Goal: Information Seeking & Learning: Learn about a topic

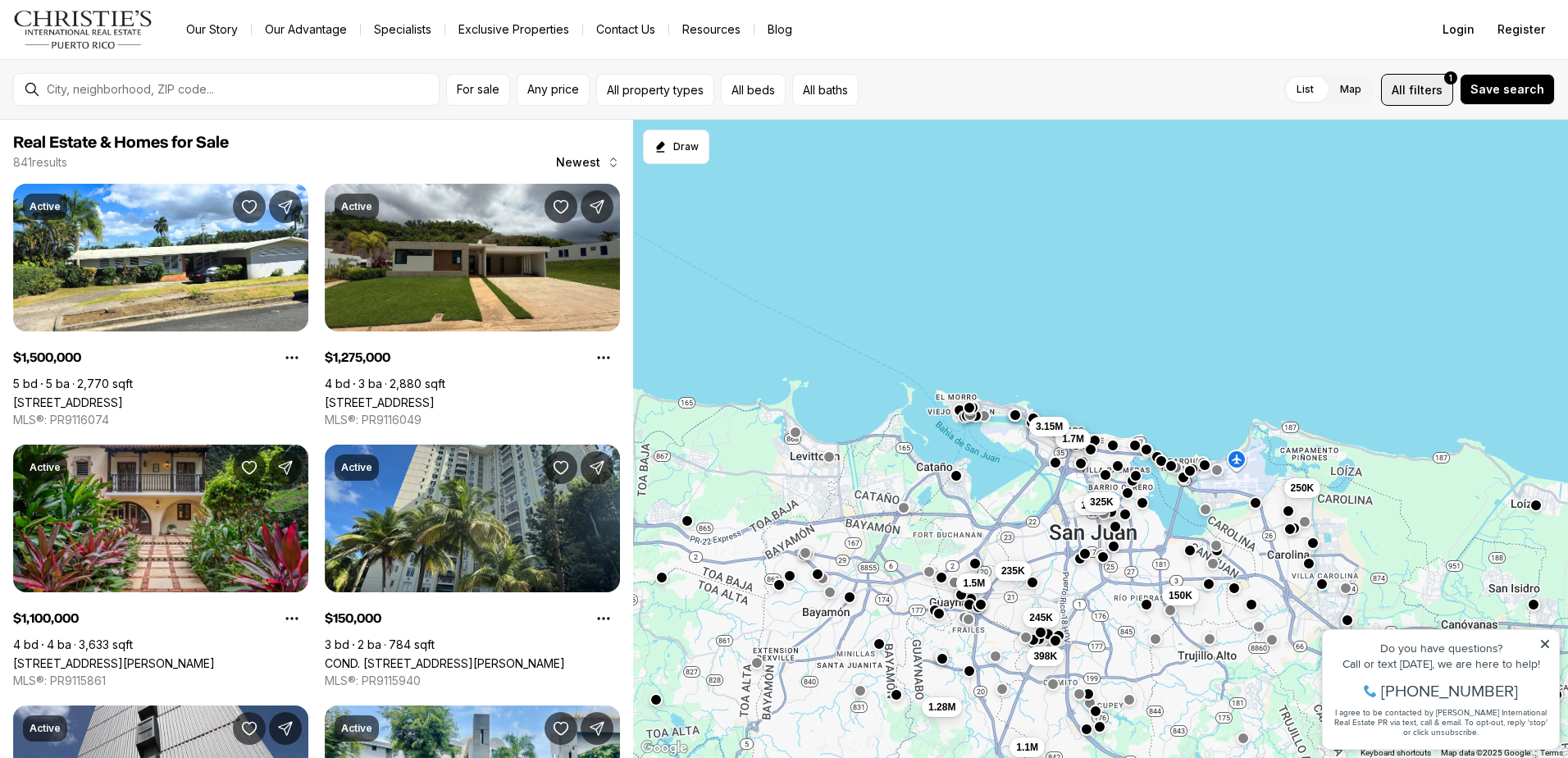
click at [1396, 92] on button "All filters 1" at bounding box center [1416, 90] width 72 height 32
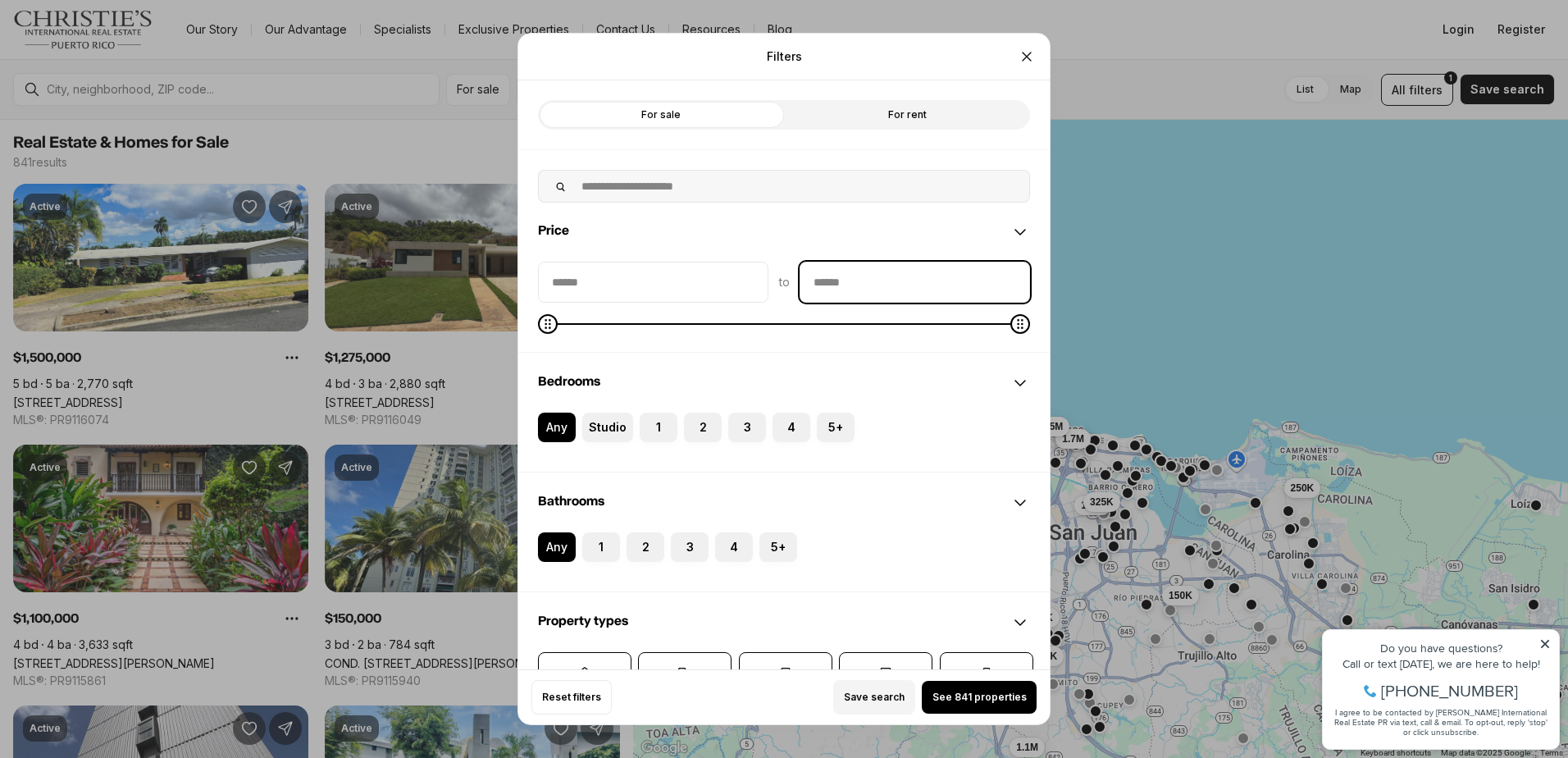
click at [895, 292] on input "priceMax" at bounding box center [915, 282] width 229 height 39
type input "********"
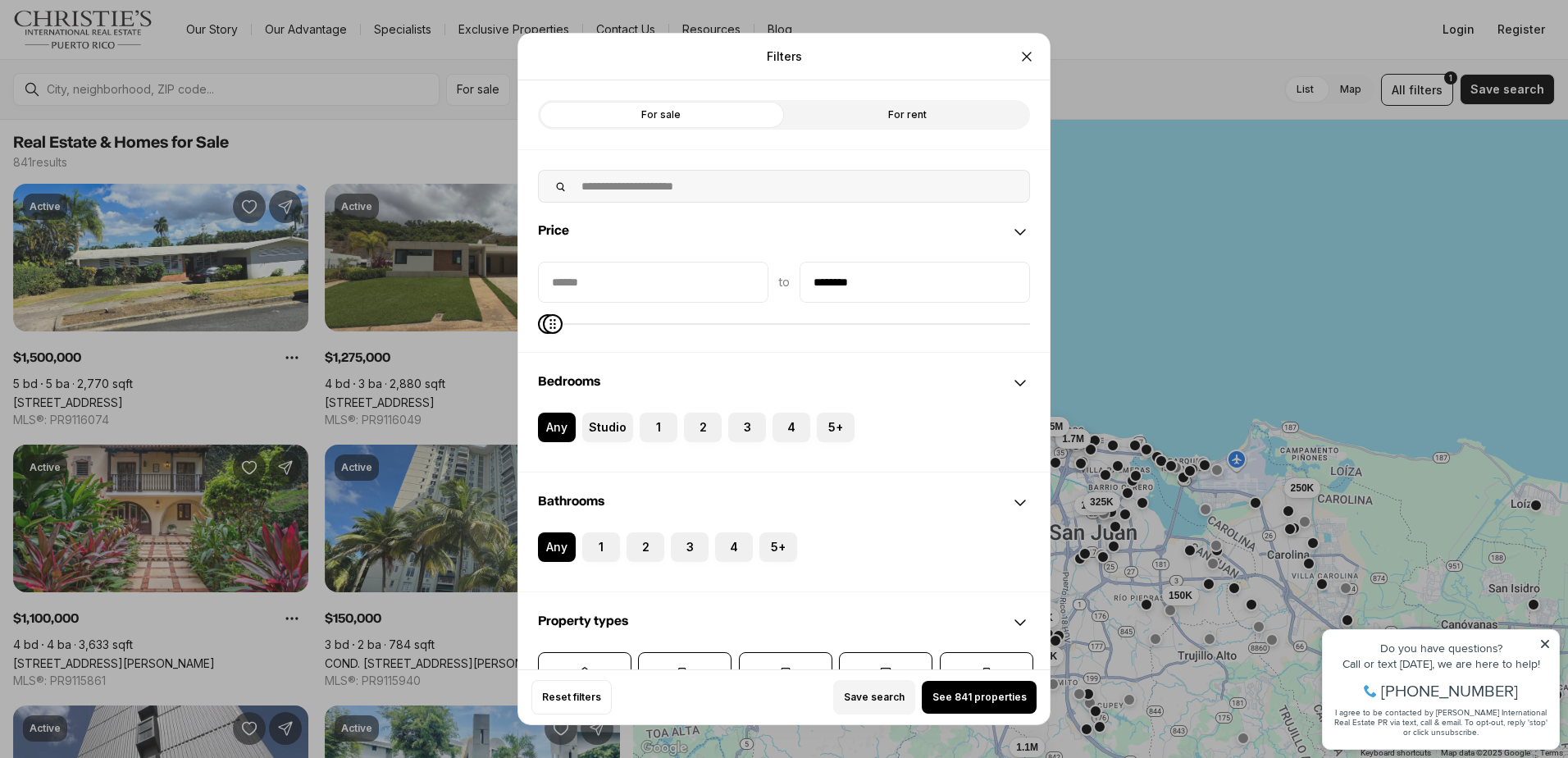
click at [895, 232] on div "Price" at bounding box center [784, 232] width 531 height 59
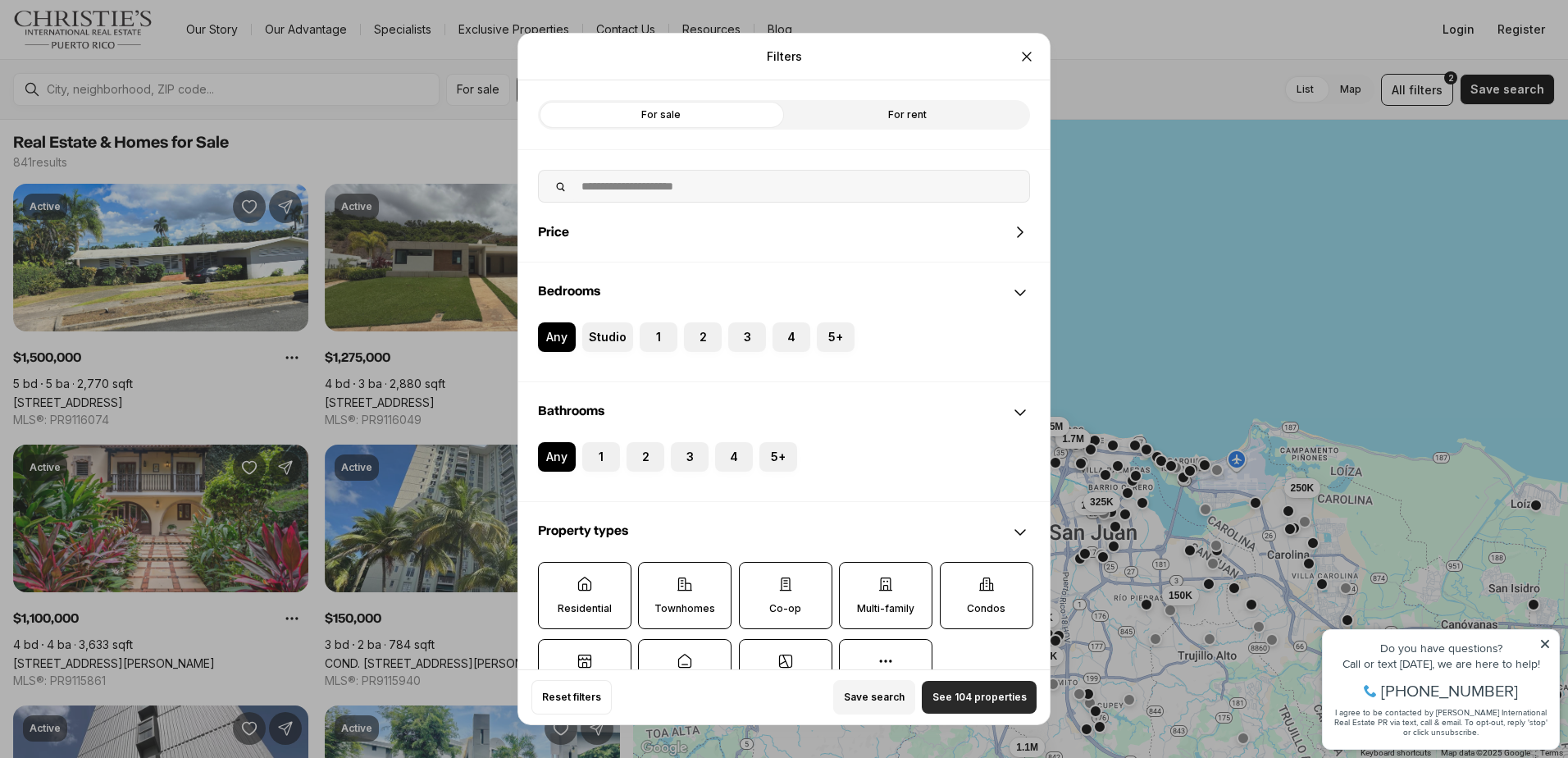
click at [978, 691] on span "See 104 properties" at bounding box center [980, 696] width 94 height 13
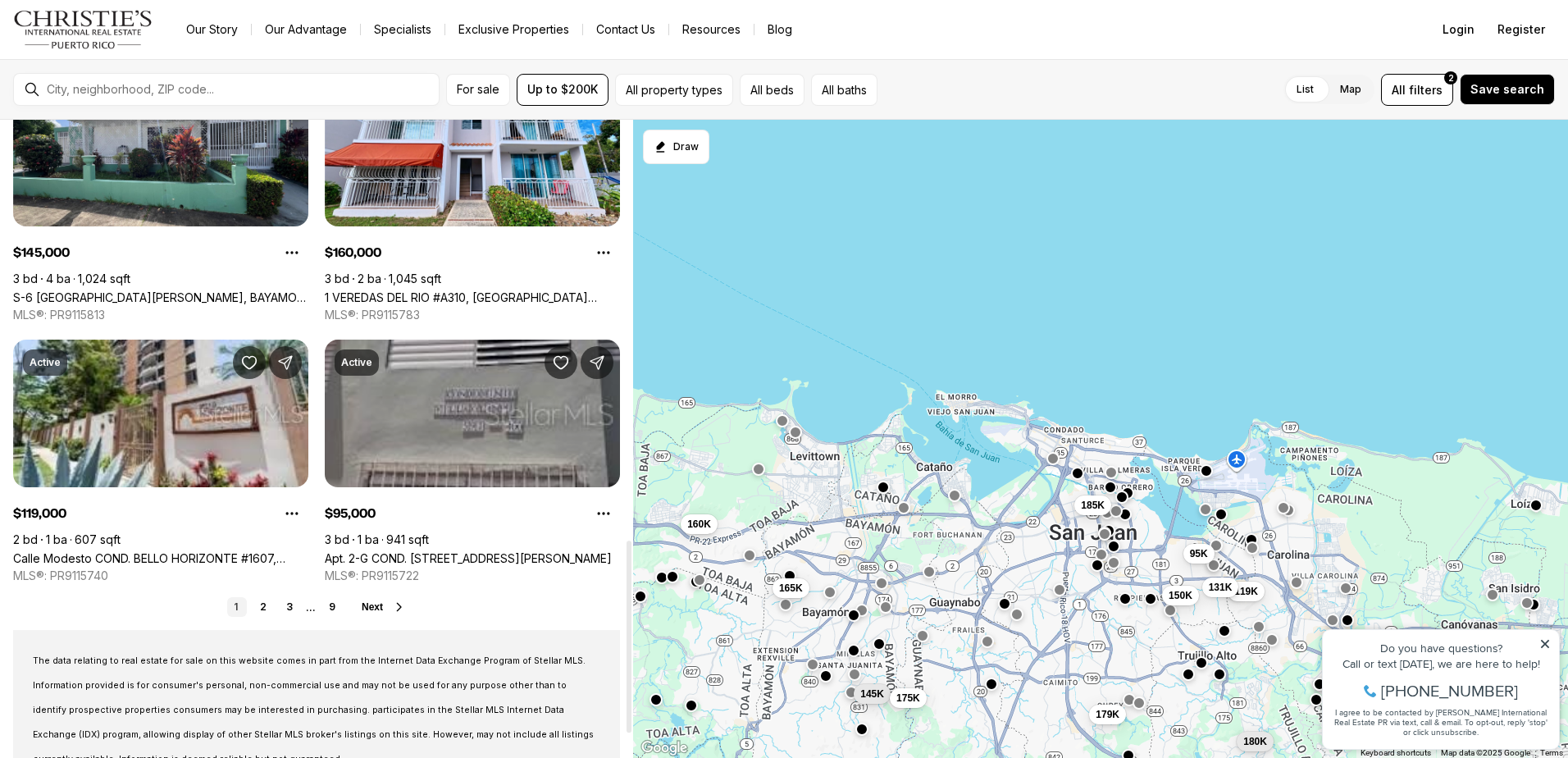
scroll to position [1395, 0]
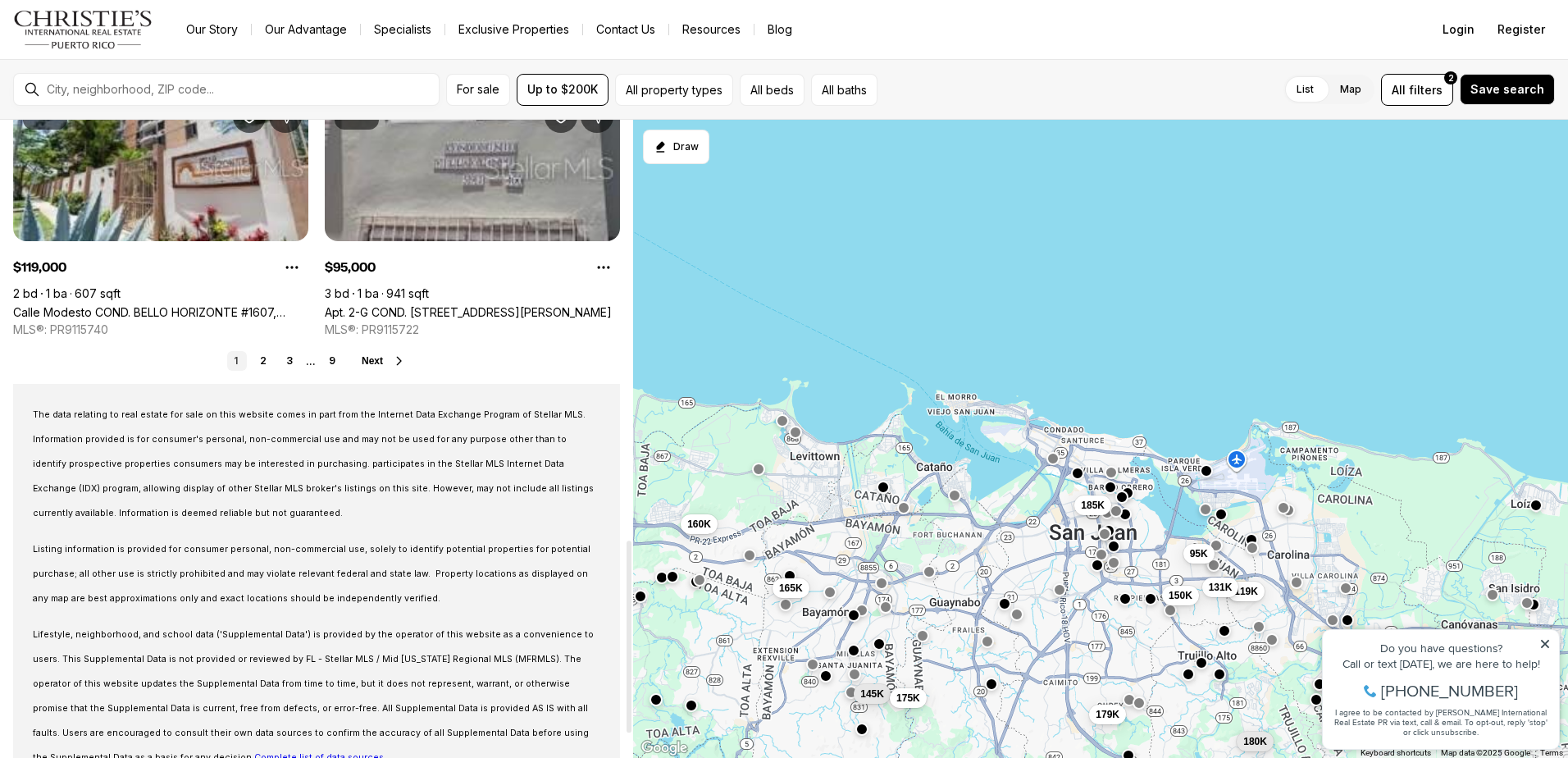
click at [371, 366] on span "Next" at bounding box center [373, 360] width 21 height 12
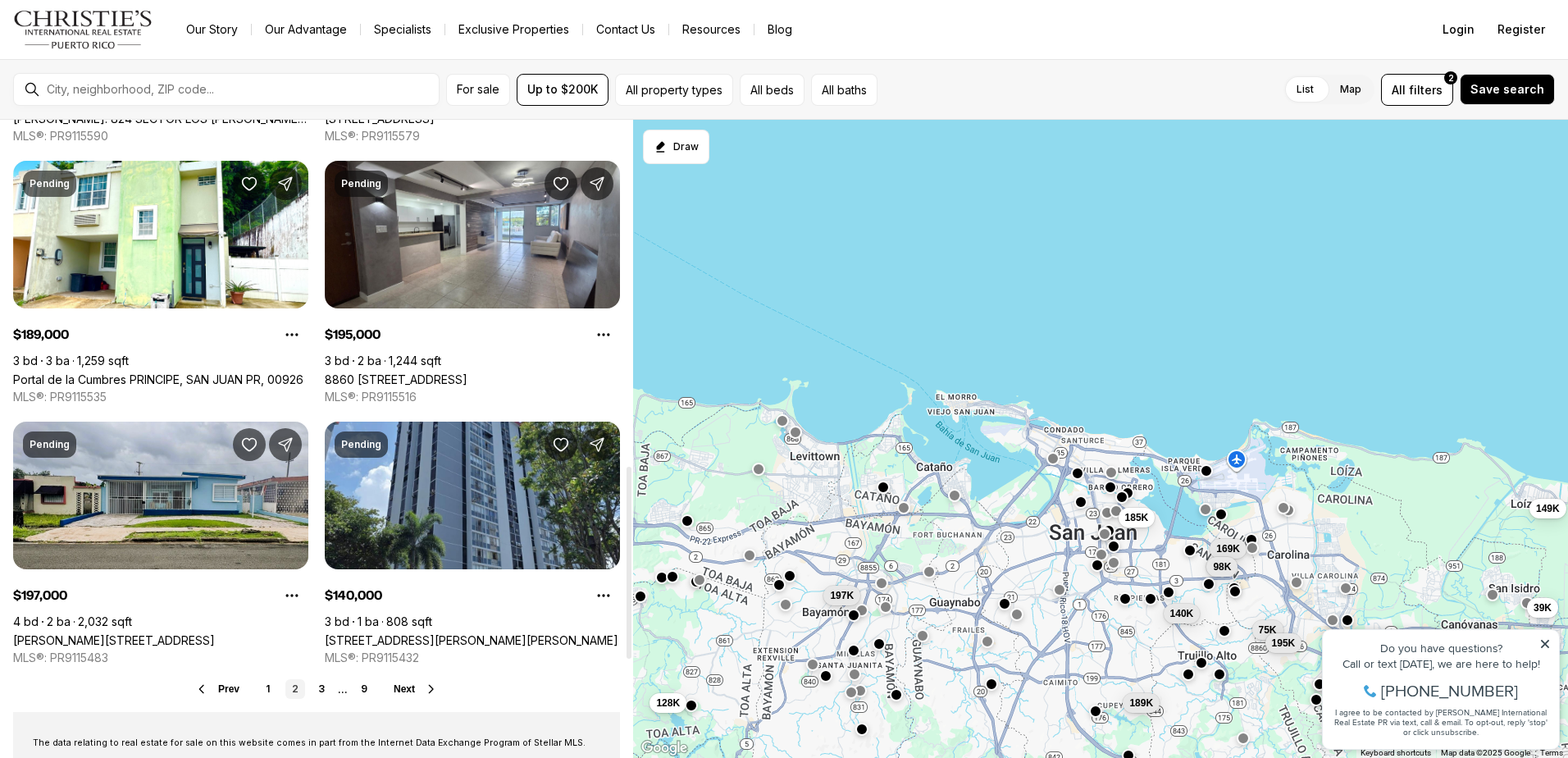
scroll to position [1149, 0]
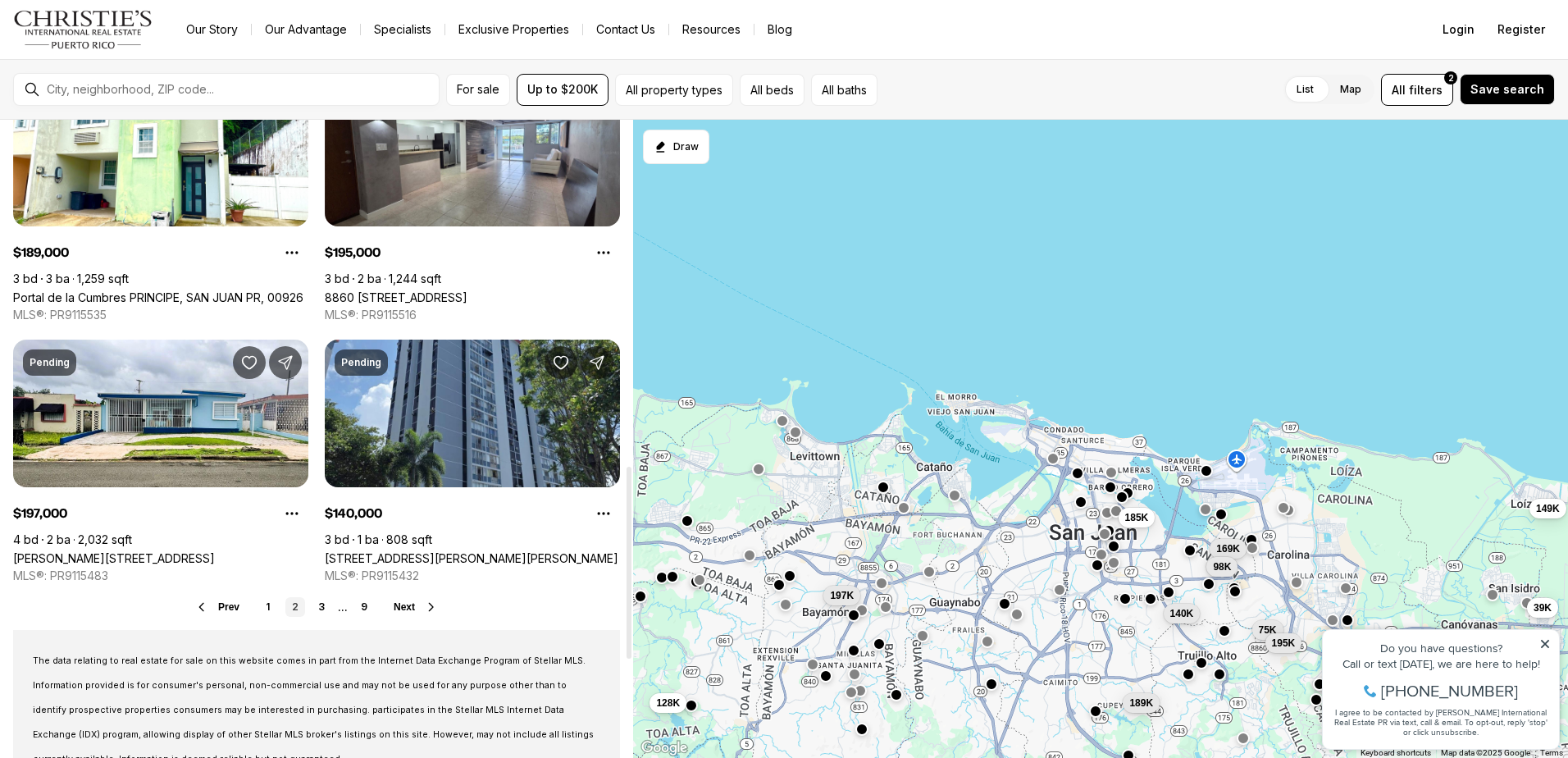
click at [407, 607] on span "Next" at bounding box center [405, 606] width 21 height 12
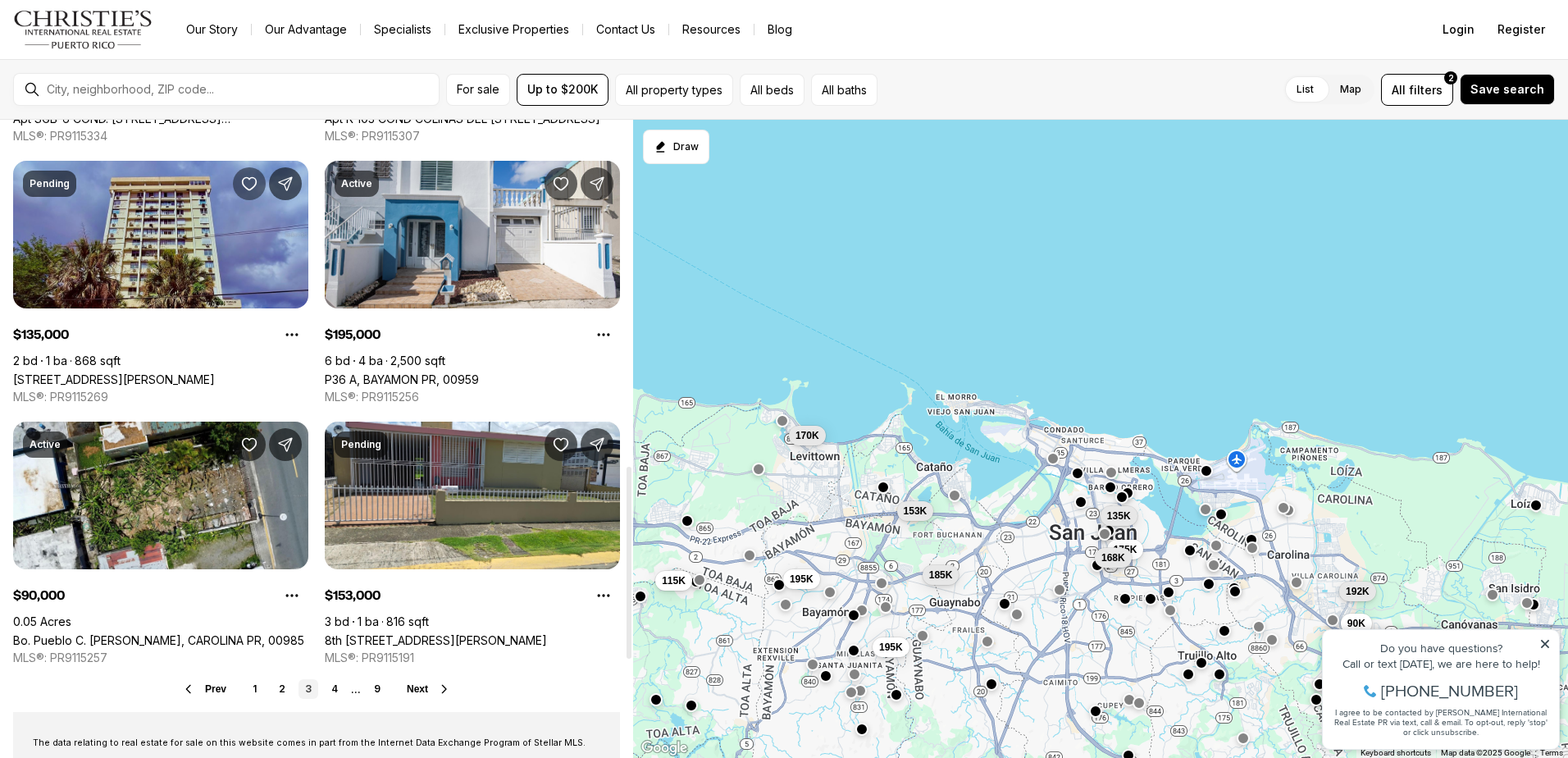
scroll to position [1149, 0]
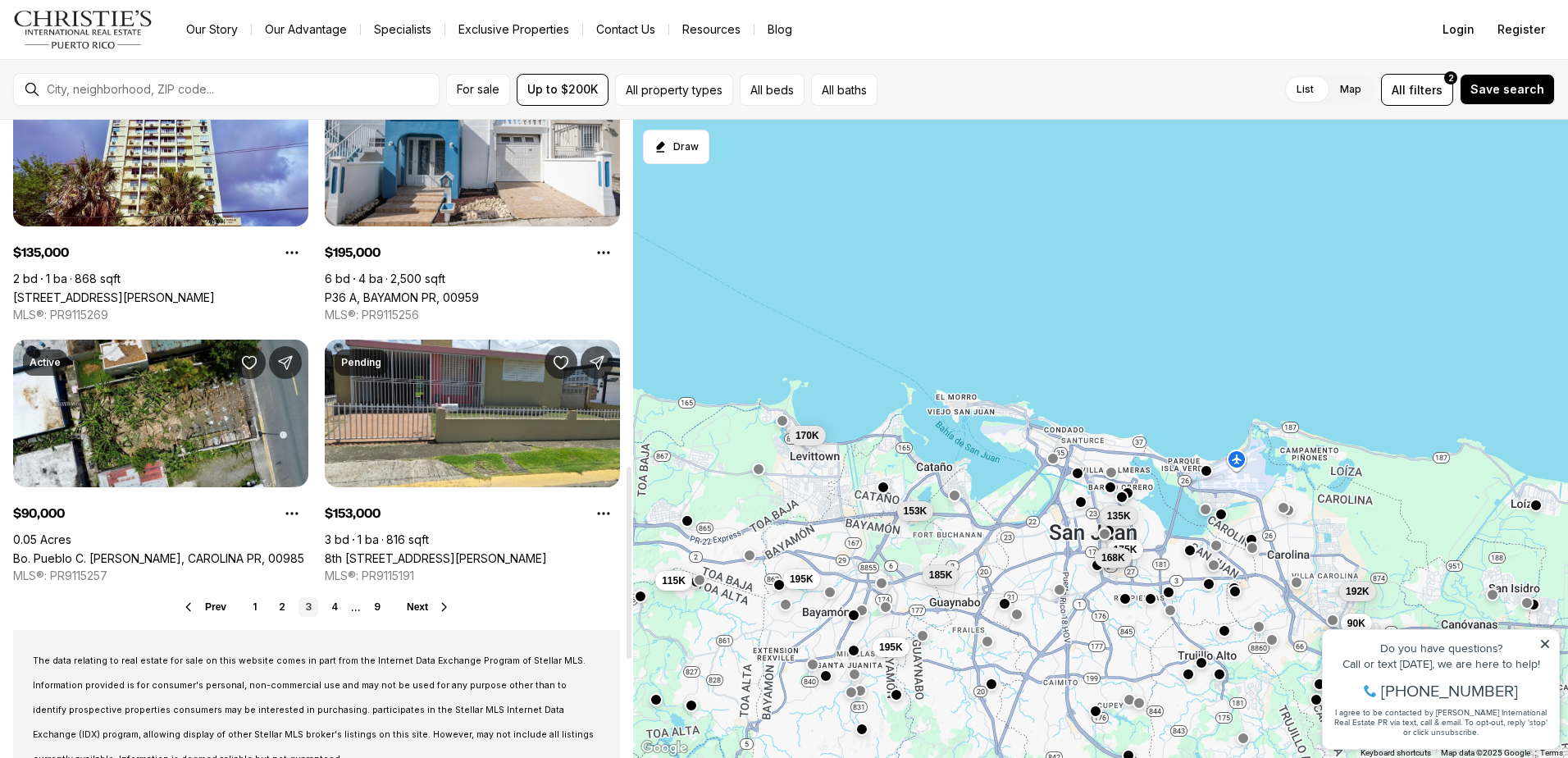
click at [430, 606] on button "Next" at bounding box center [429, 606] width 45 height 13
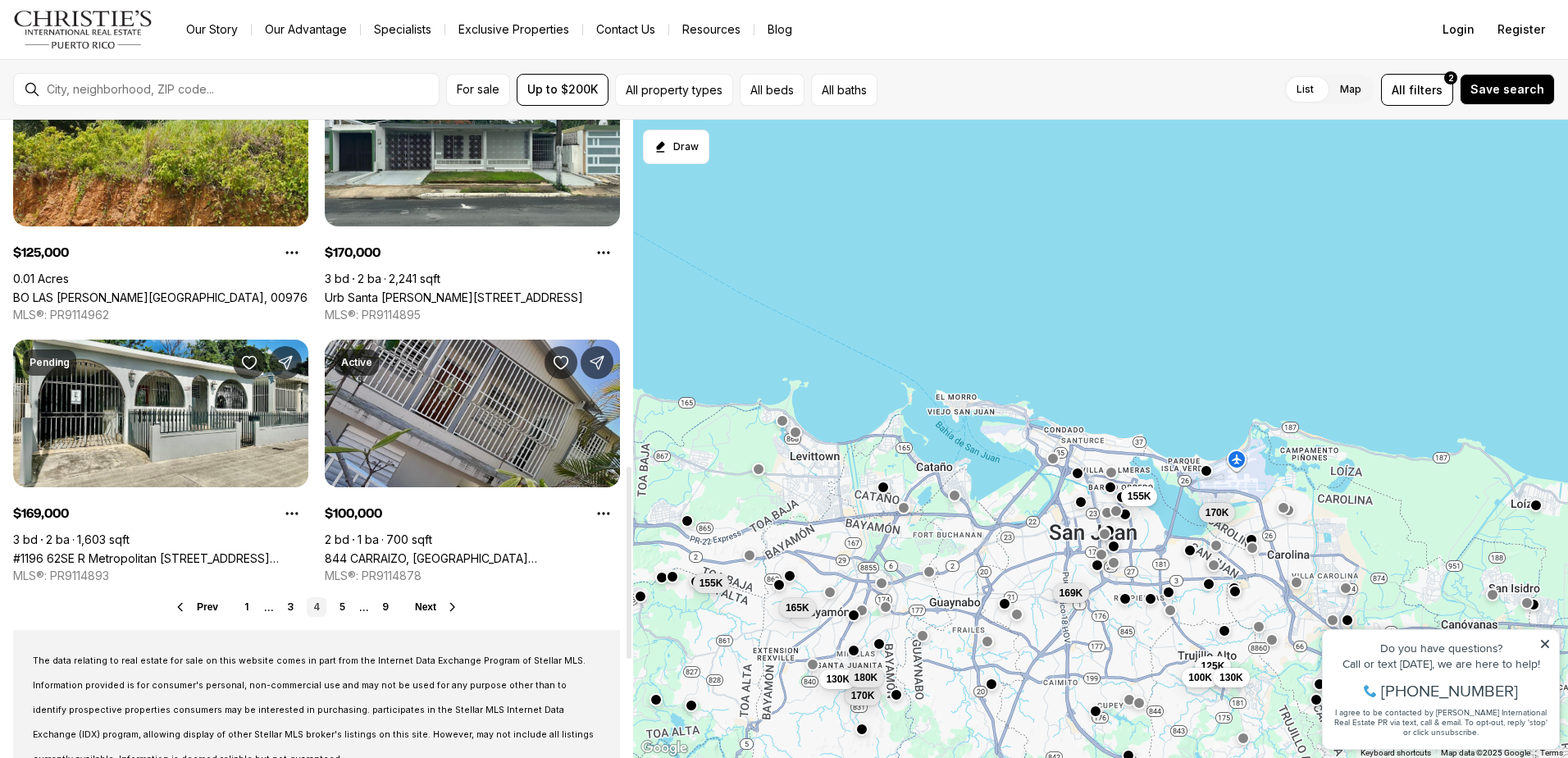
scroll to position [1231, 0]
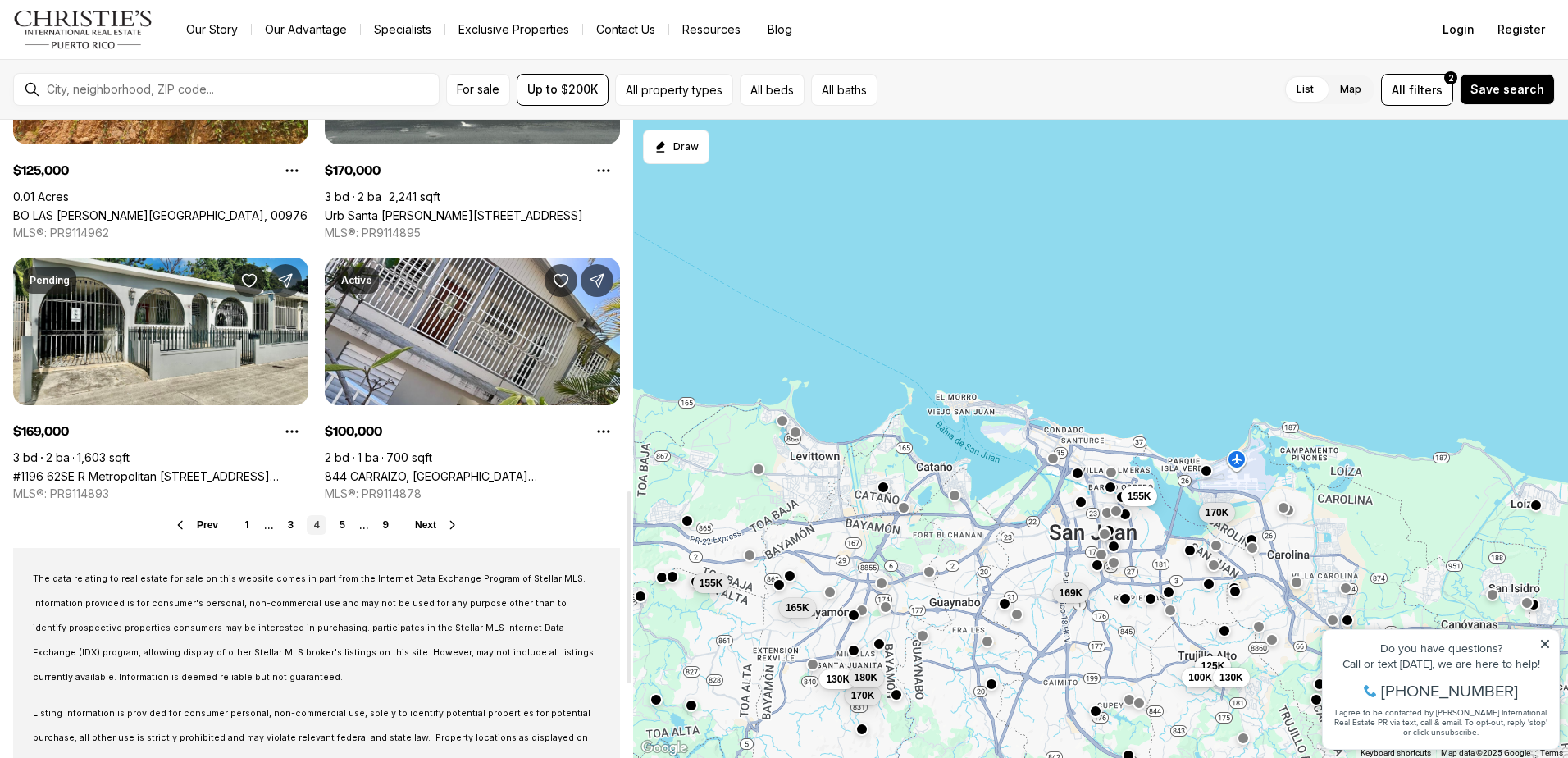
click at [430, 526] on span "Next" at bounding box center [425, 524] width 21 height 12
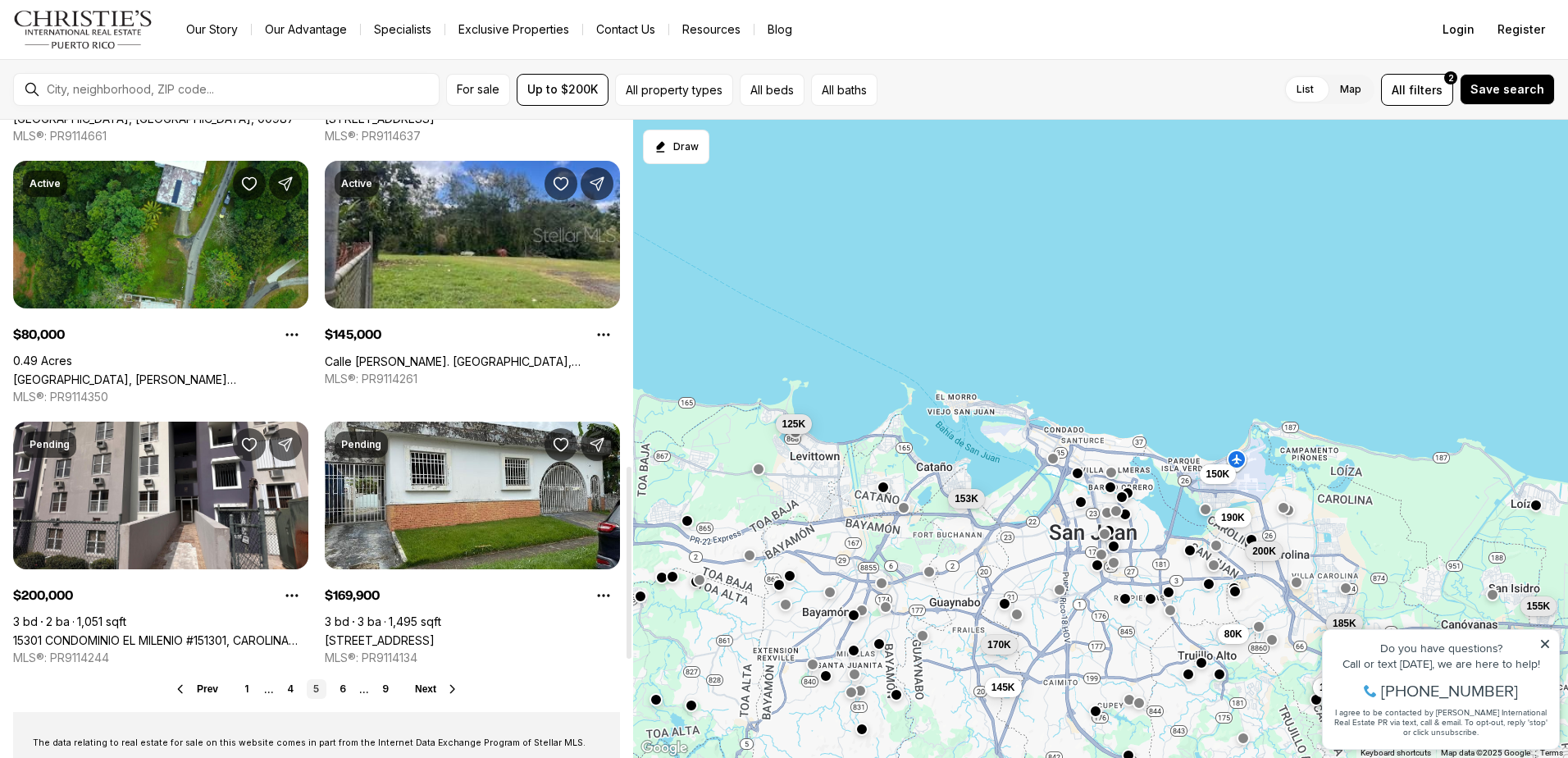
scroll to position [1231, 0]
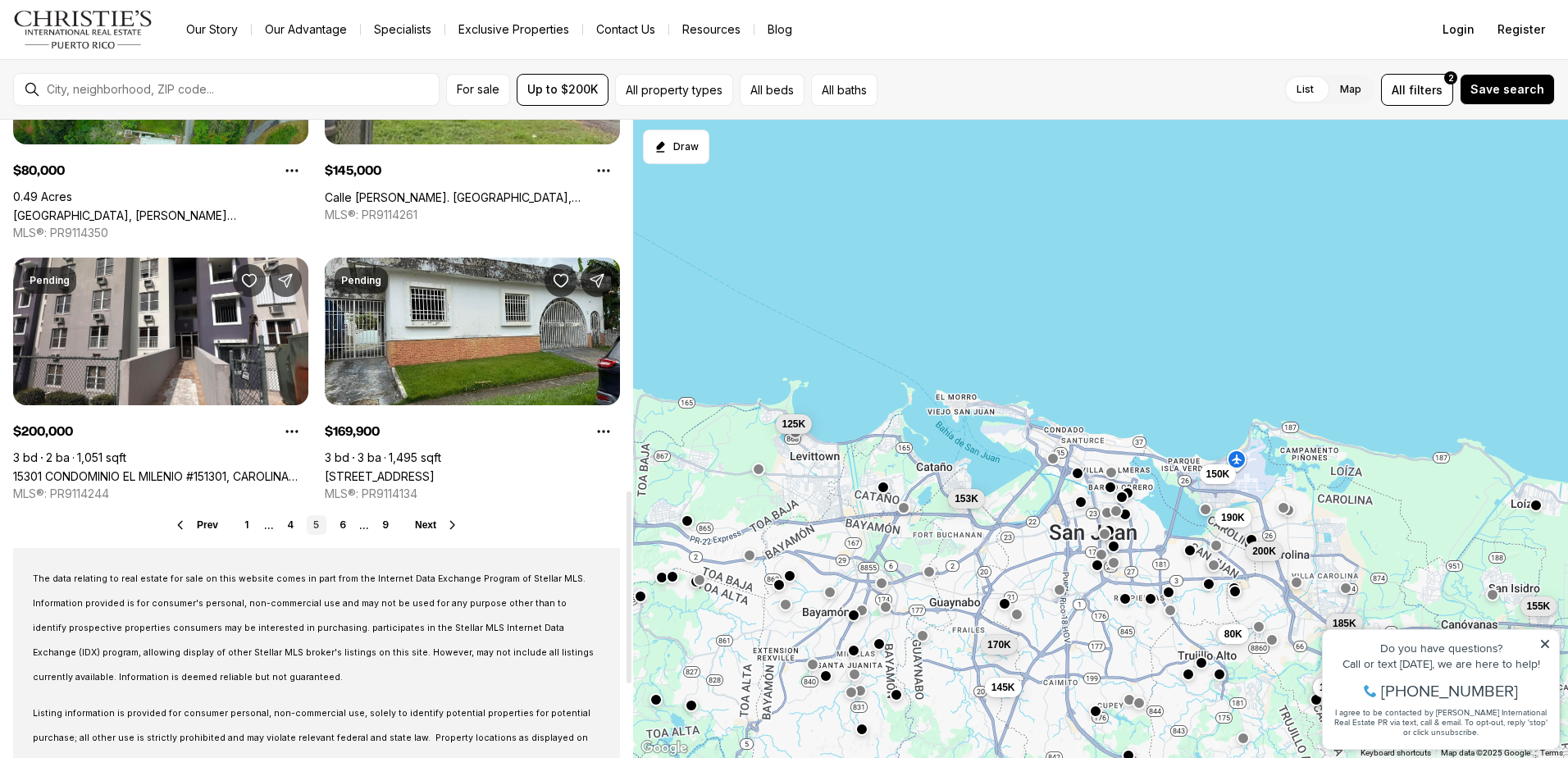
click at [422, 529] on span "Next" at bounding box center [425, 524] width 21 height 12
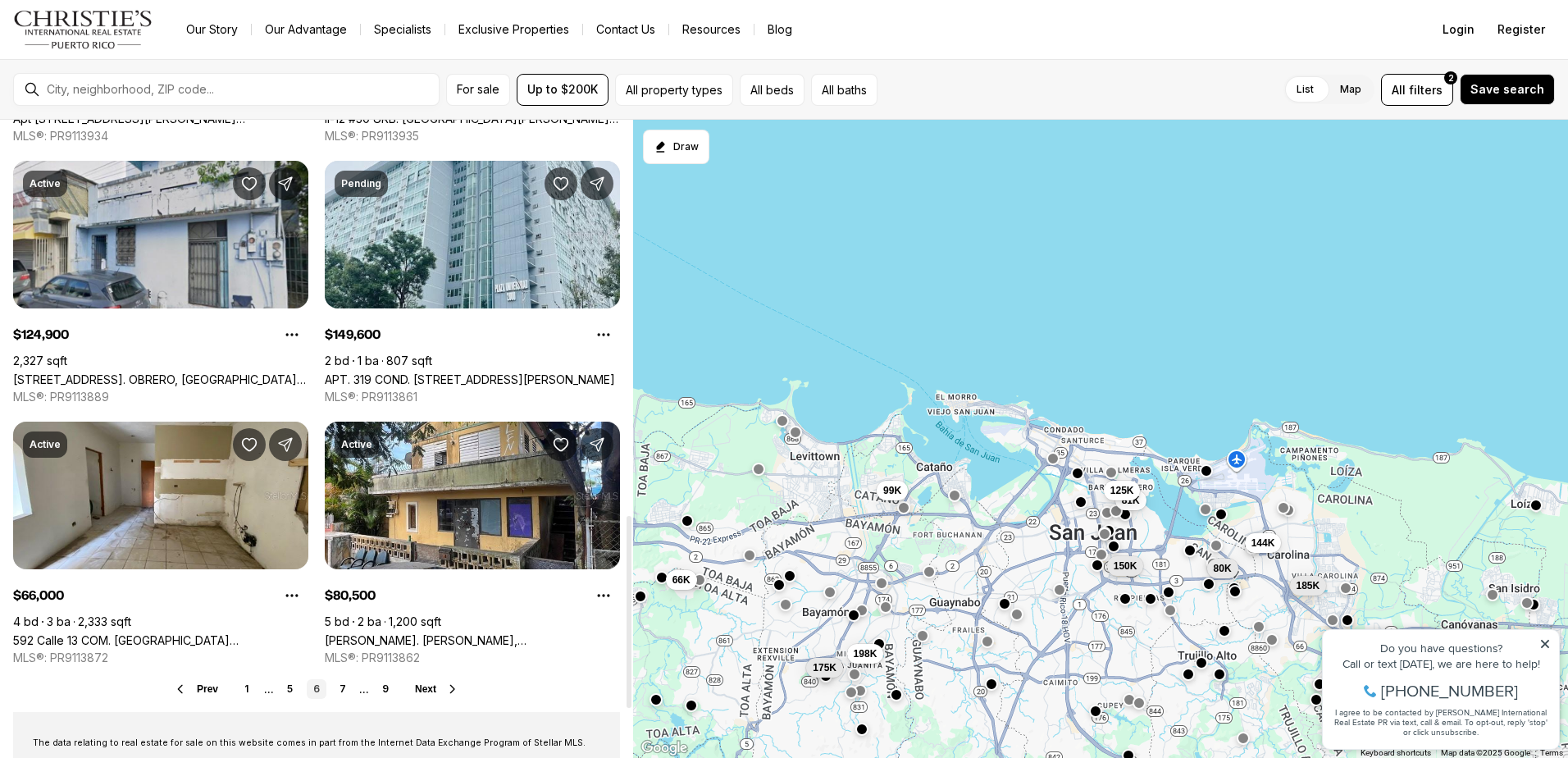
scroll to position [1313, 0]
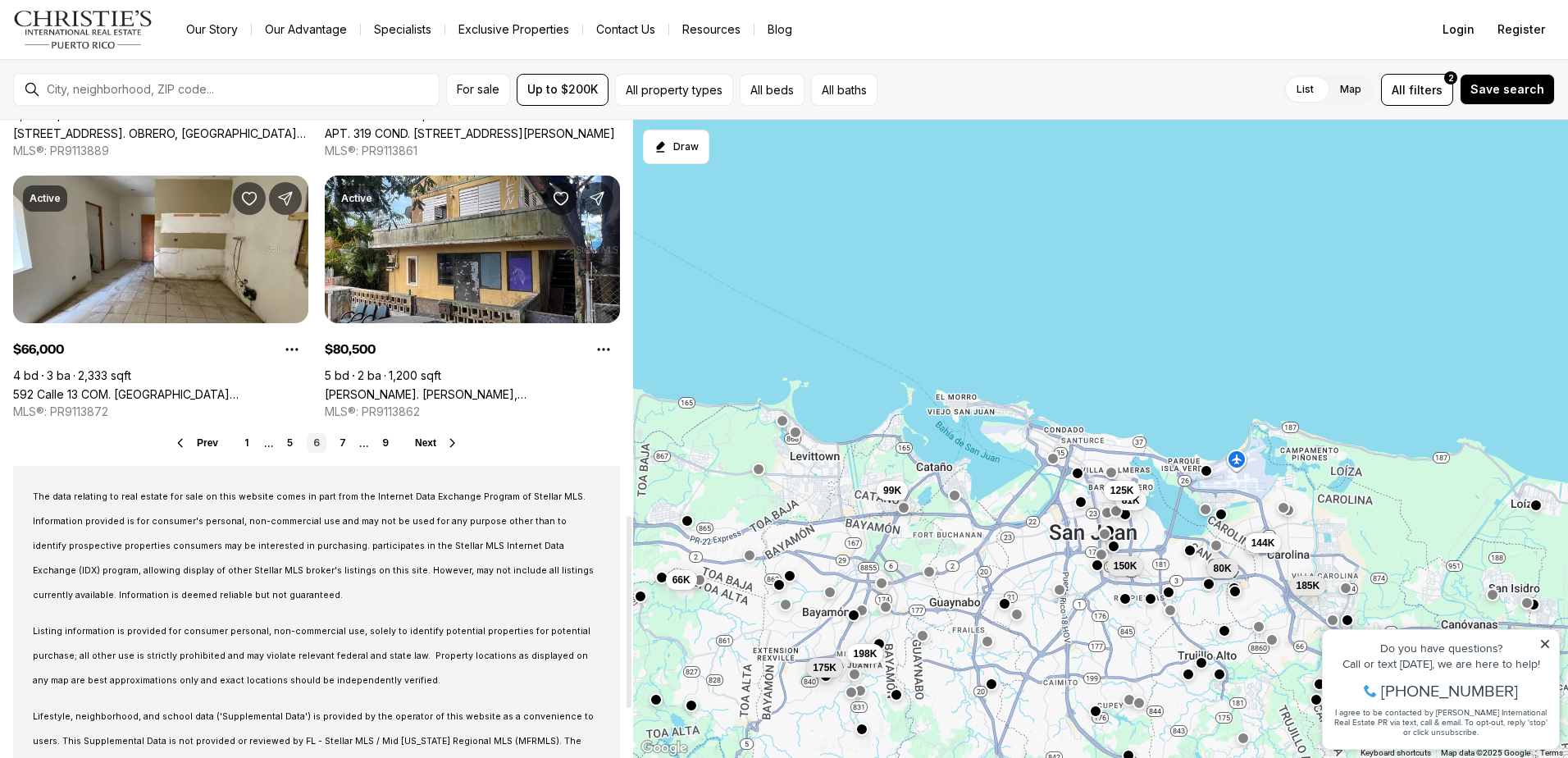
click at [431, 445] on span "Next" at bounding box center [425, 442] width 21 height 12
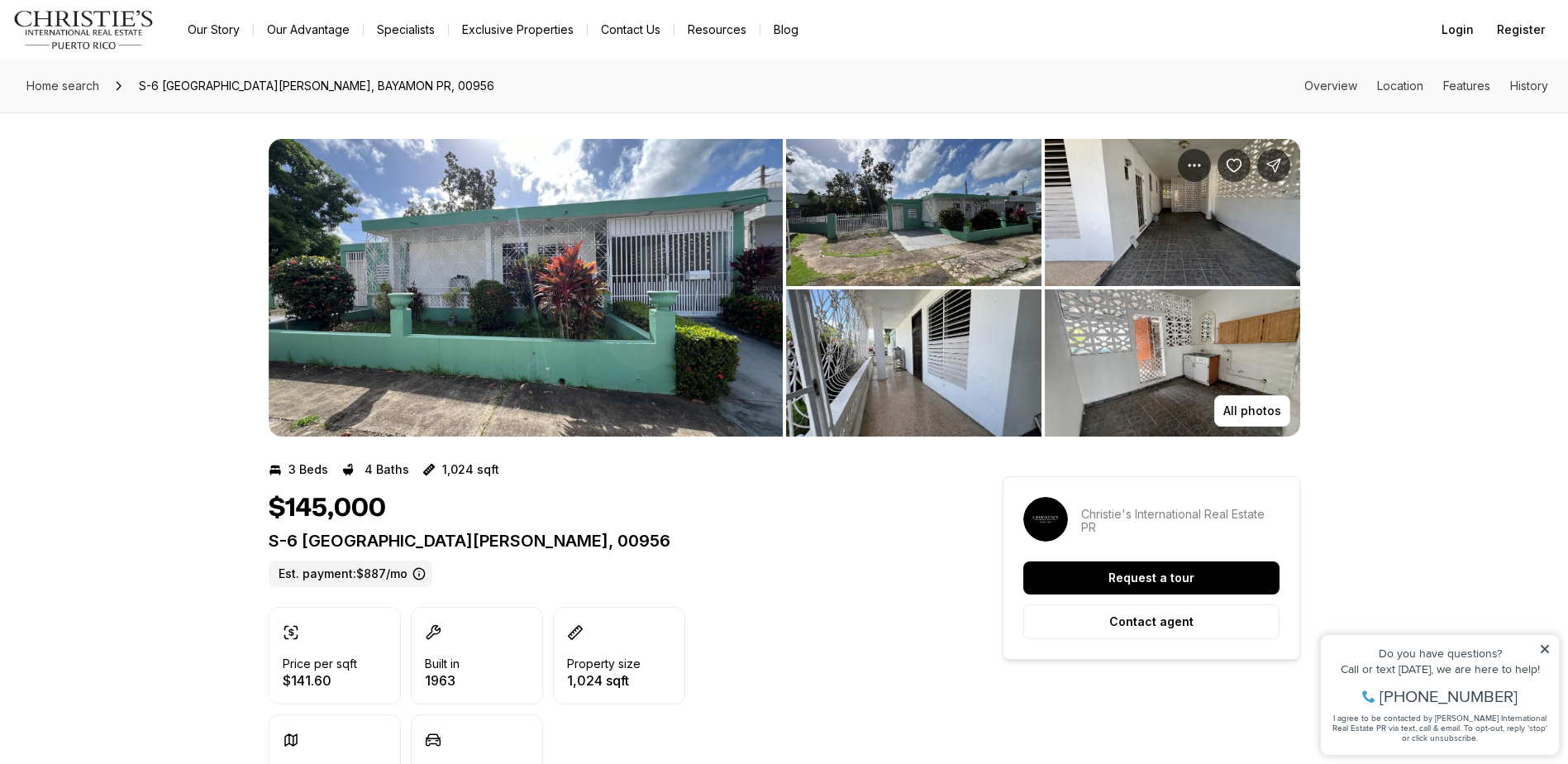
click at [1086, 343] on img "View image gallery" at bounding box center [1173, 363] width 255 height 147
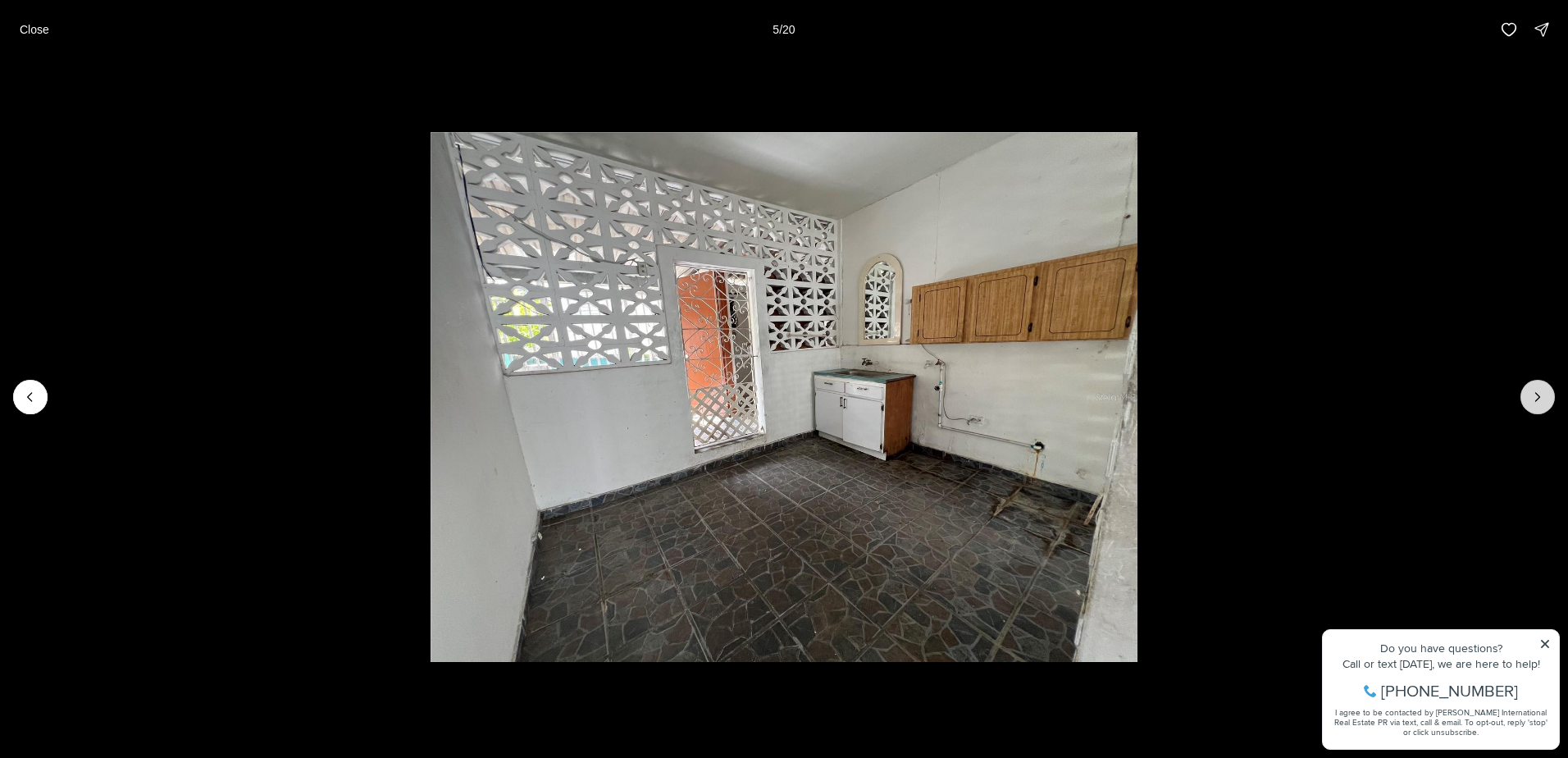
click at [1534, 396] on icon "Next slide" at bounding box center [1537, 397] width 16 height 16
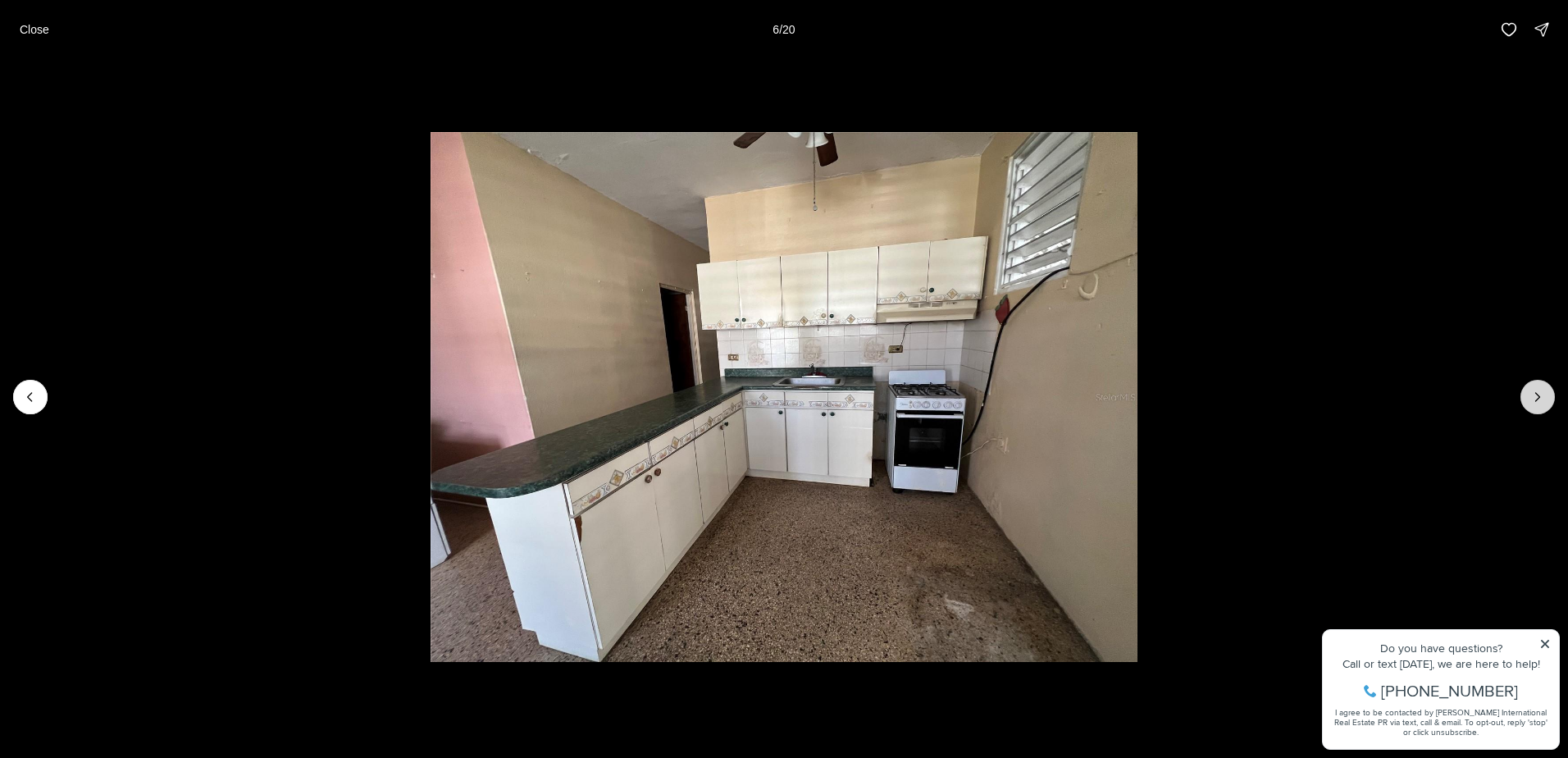
click at [1533, 396] on icon "Next slide" at bounding box center [1537, 397] width 16 height 16
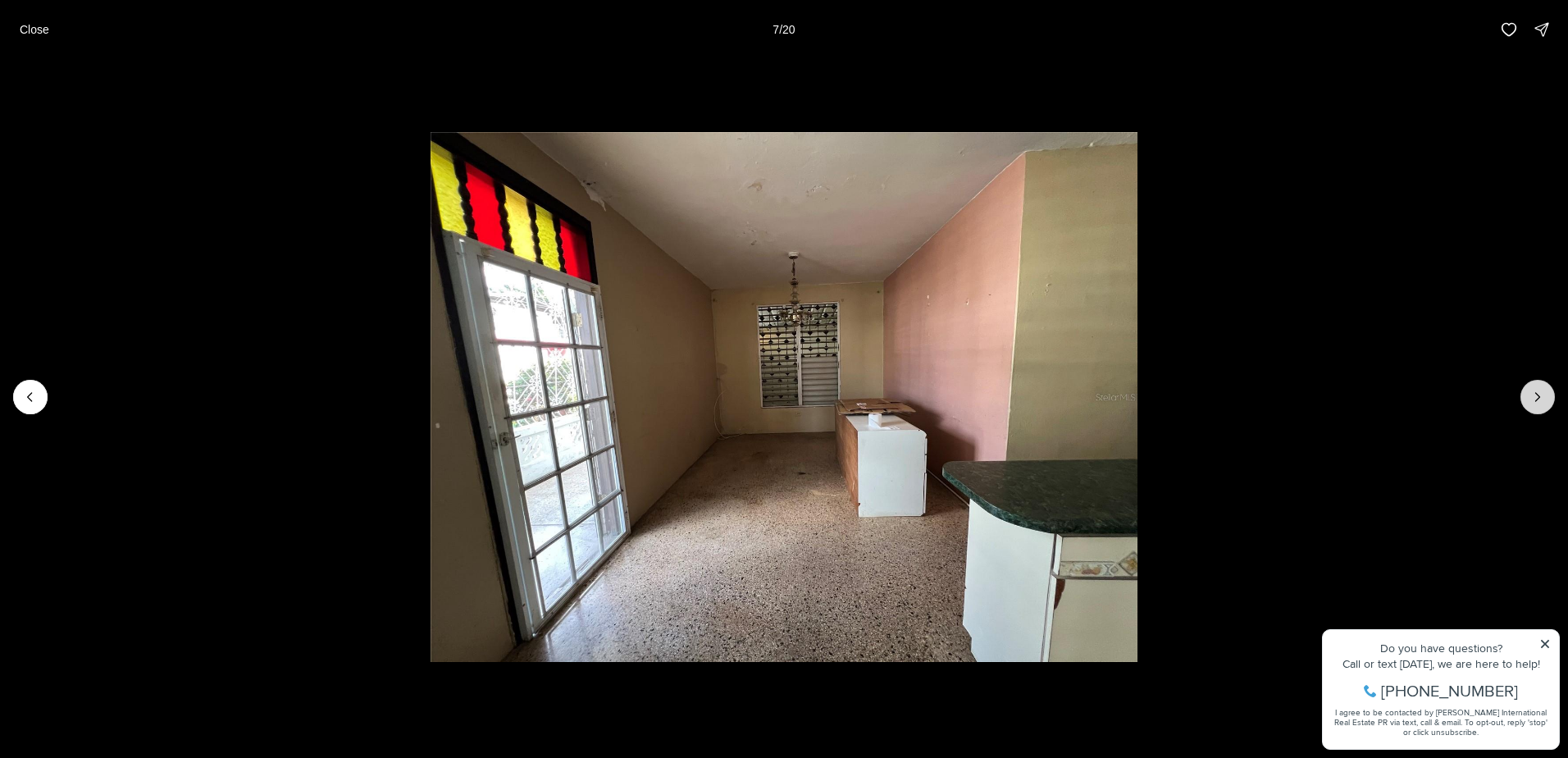
click at [1532, 395] on icon "Next slide" at bounding box center [1537, 397] width 16 height 16
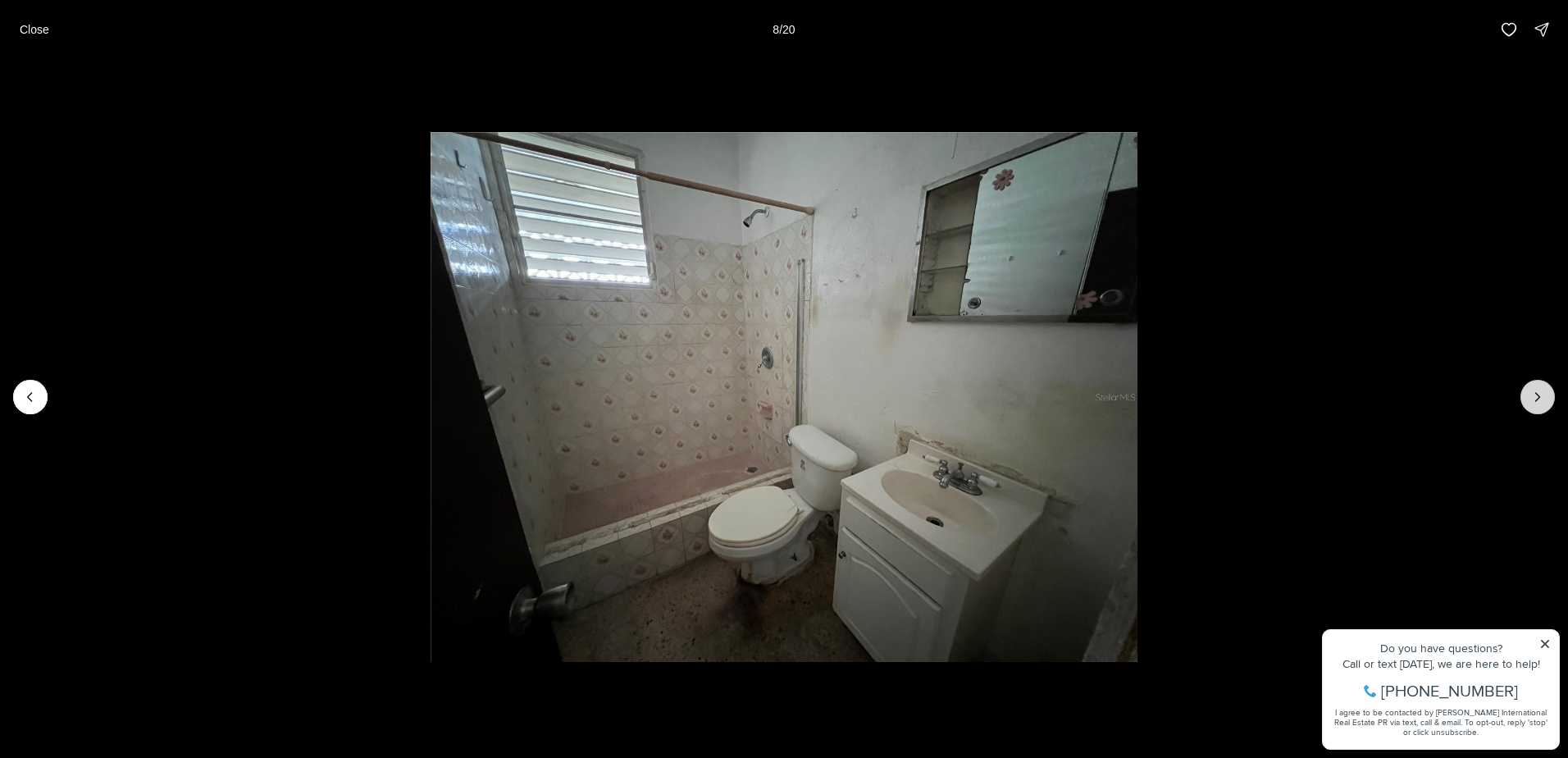
click at [1532, 395] on icon "Next slide" at bounding box center [1537, 397] width 16 height 16
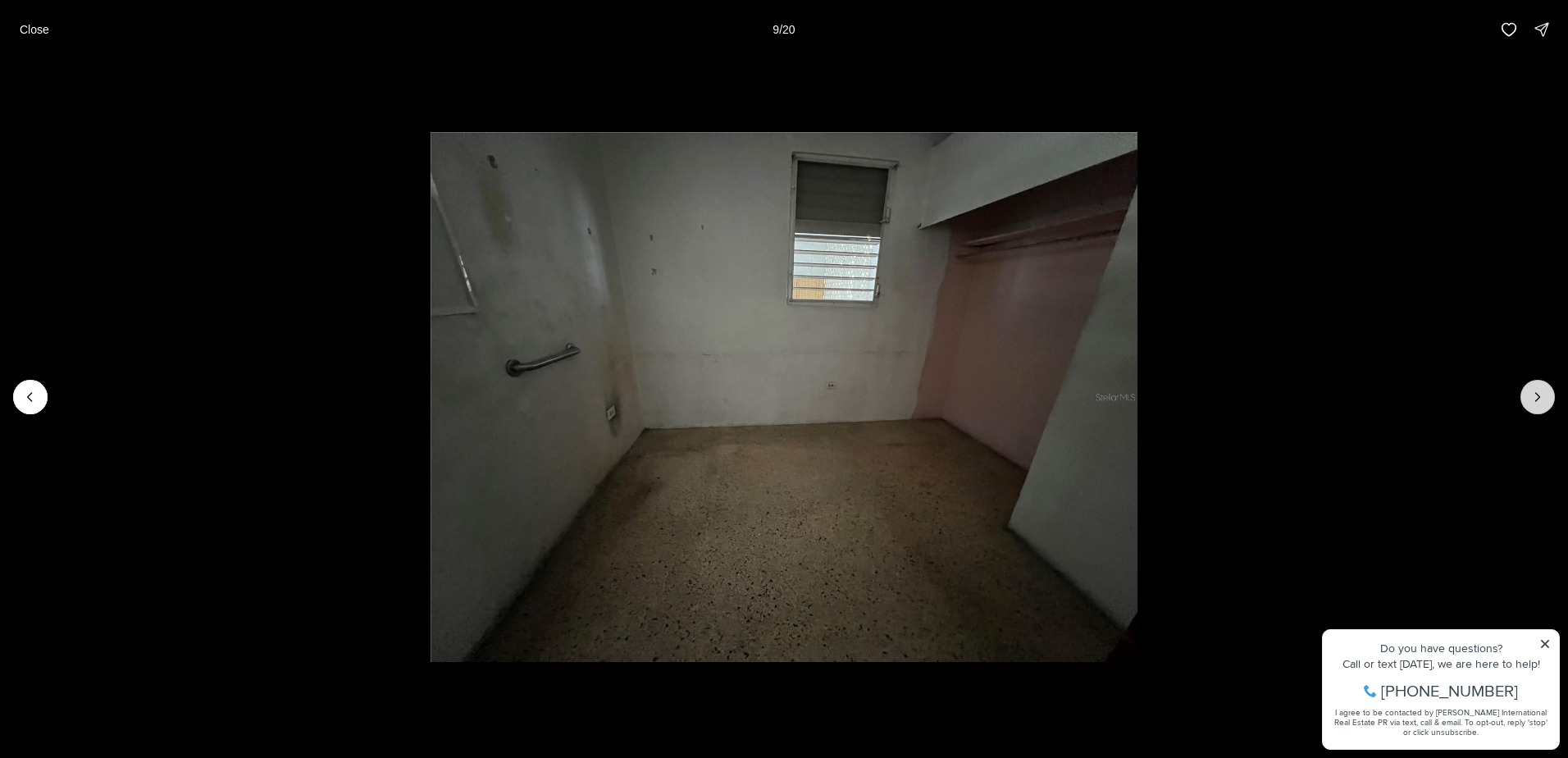
click at [1532, 395] on icon "Next slide" at bounding box center [1537, 397] width 16 height 16
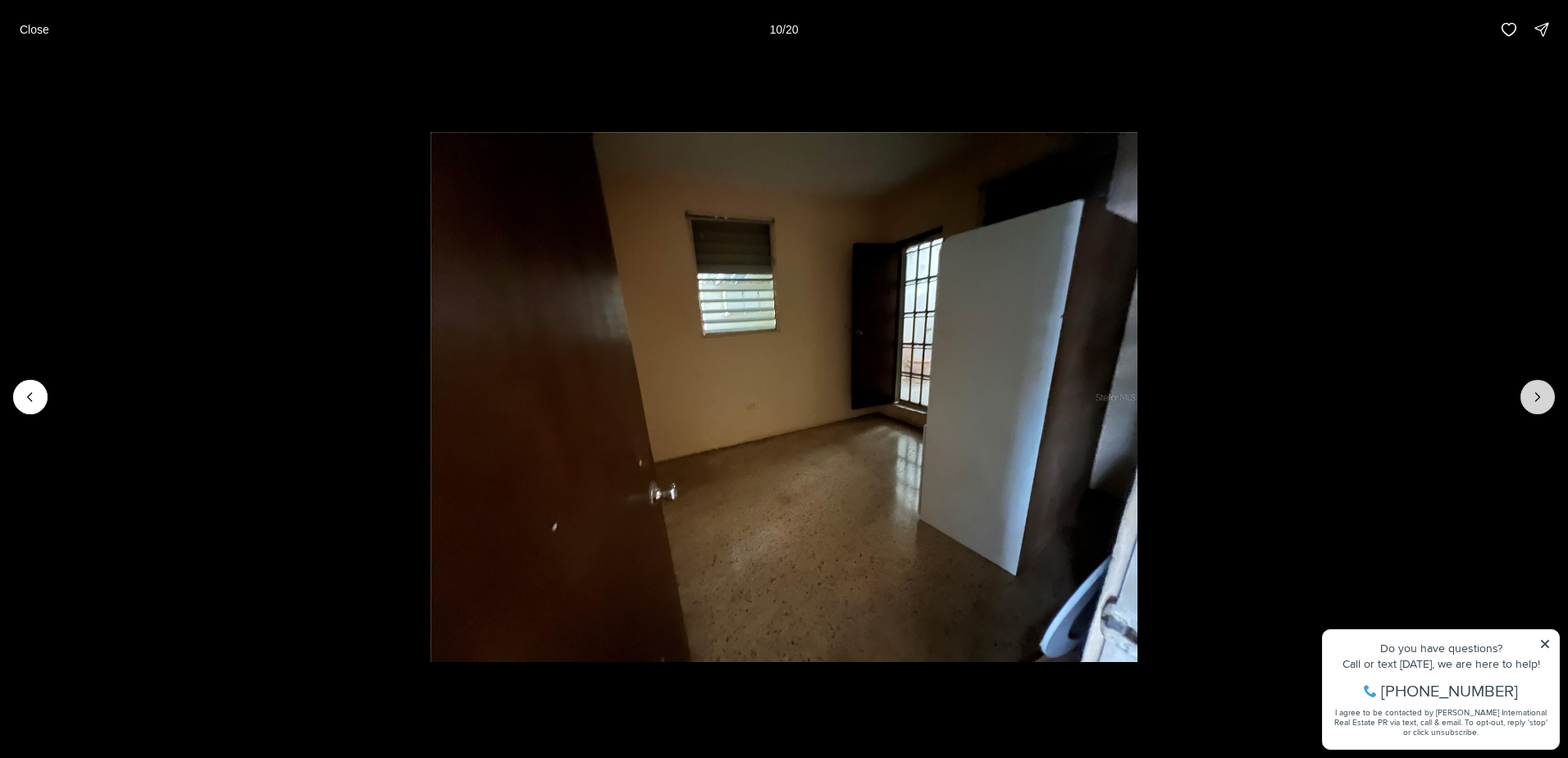
click at [1533, 395] on icon "Next slide" at bounding box center [1537, 397] width 16 height 16
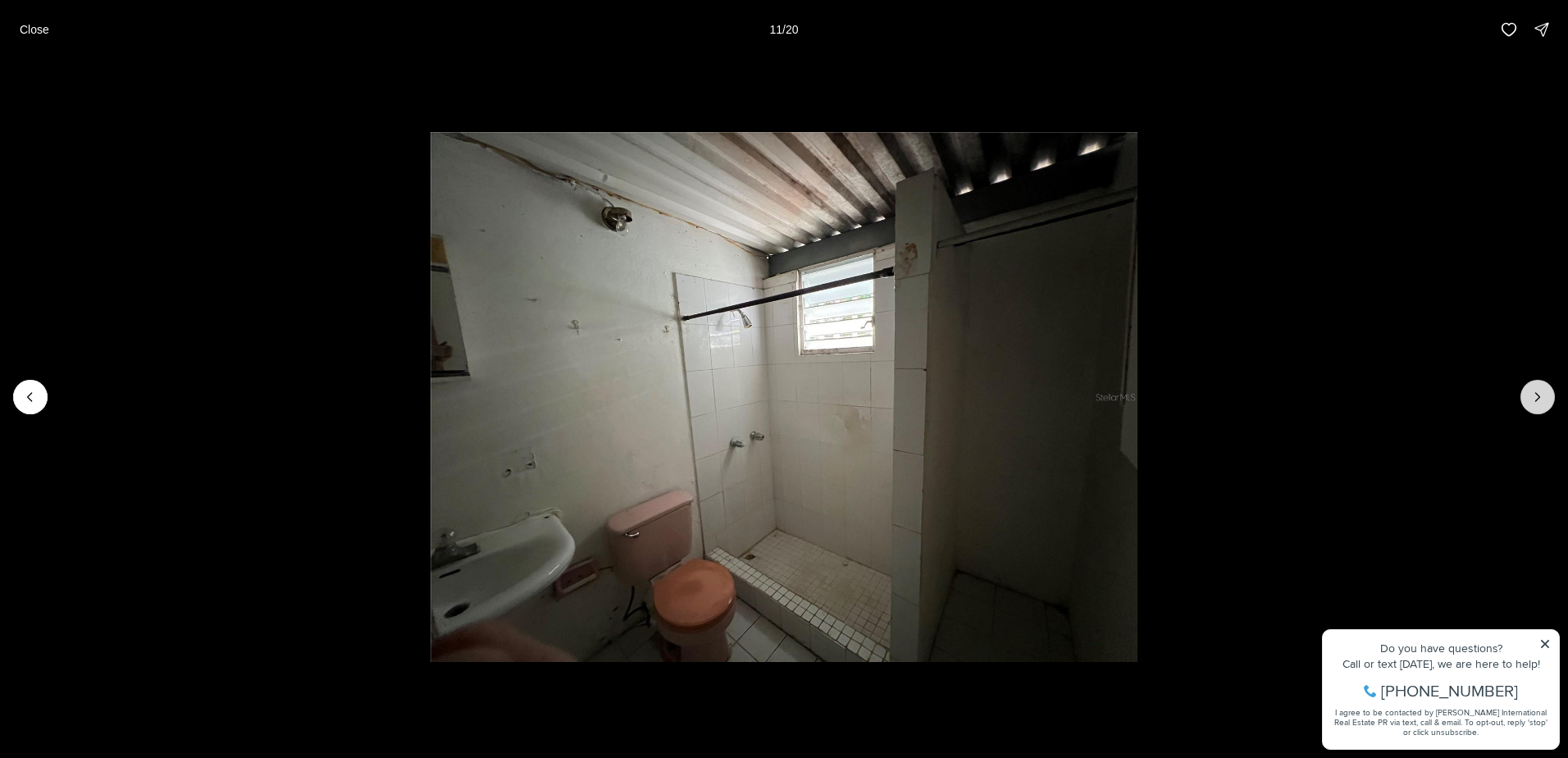
click at [1533, 396] on icon "Next slide" at bounding box center [1537, 397] width 16 height 16
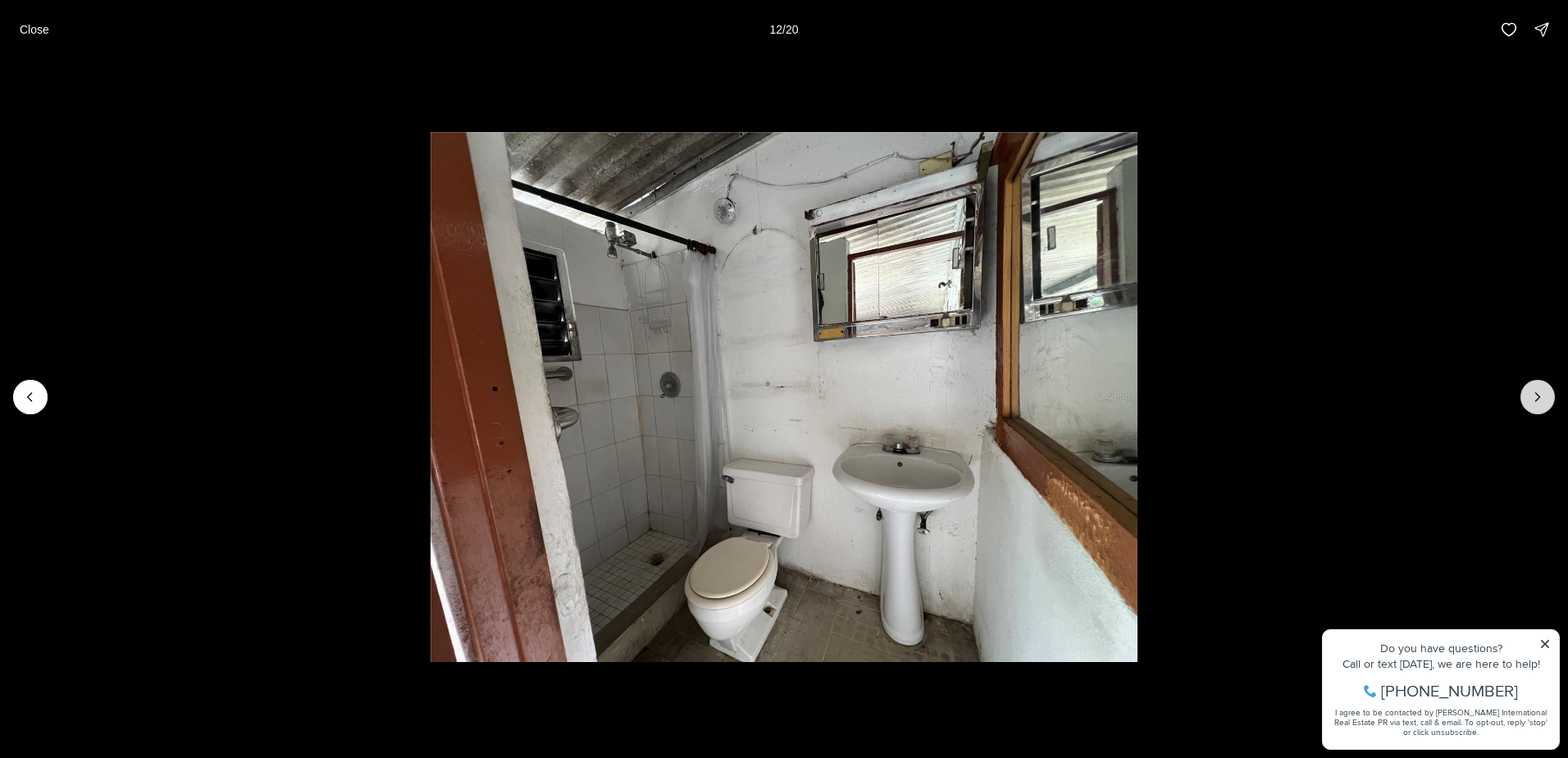
click at [1532, 396] on icon "Next slide" at bounding box center [1537, 397] width 16 height 16
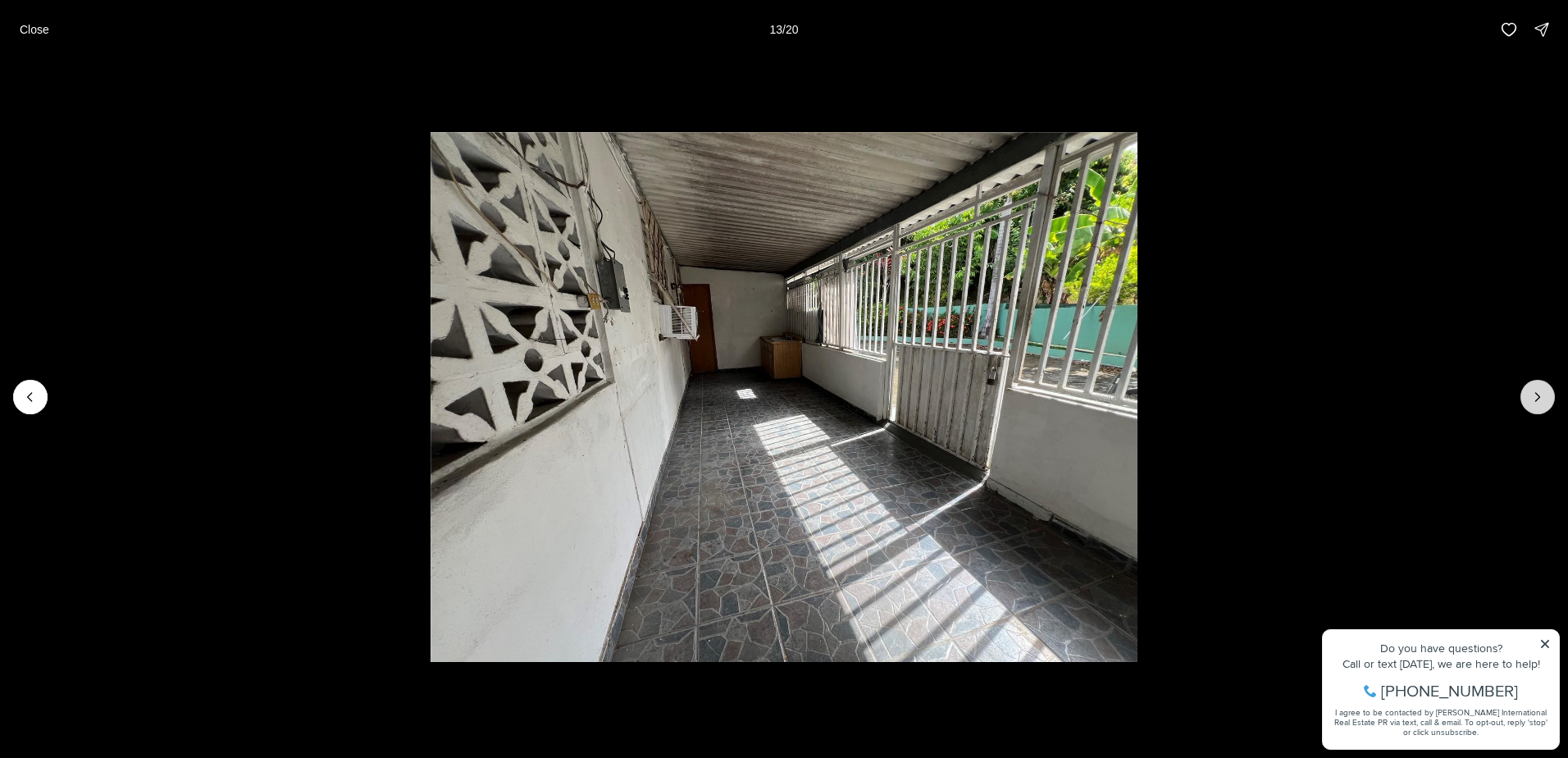
click at [1532, 396] on icon "Next slide" at bounding box center [1537, 397] width 16 height 16
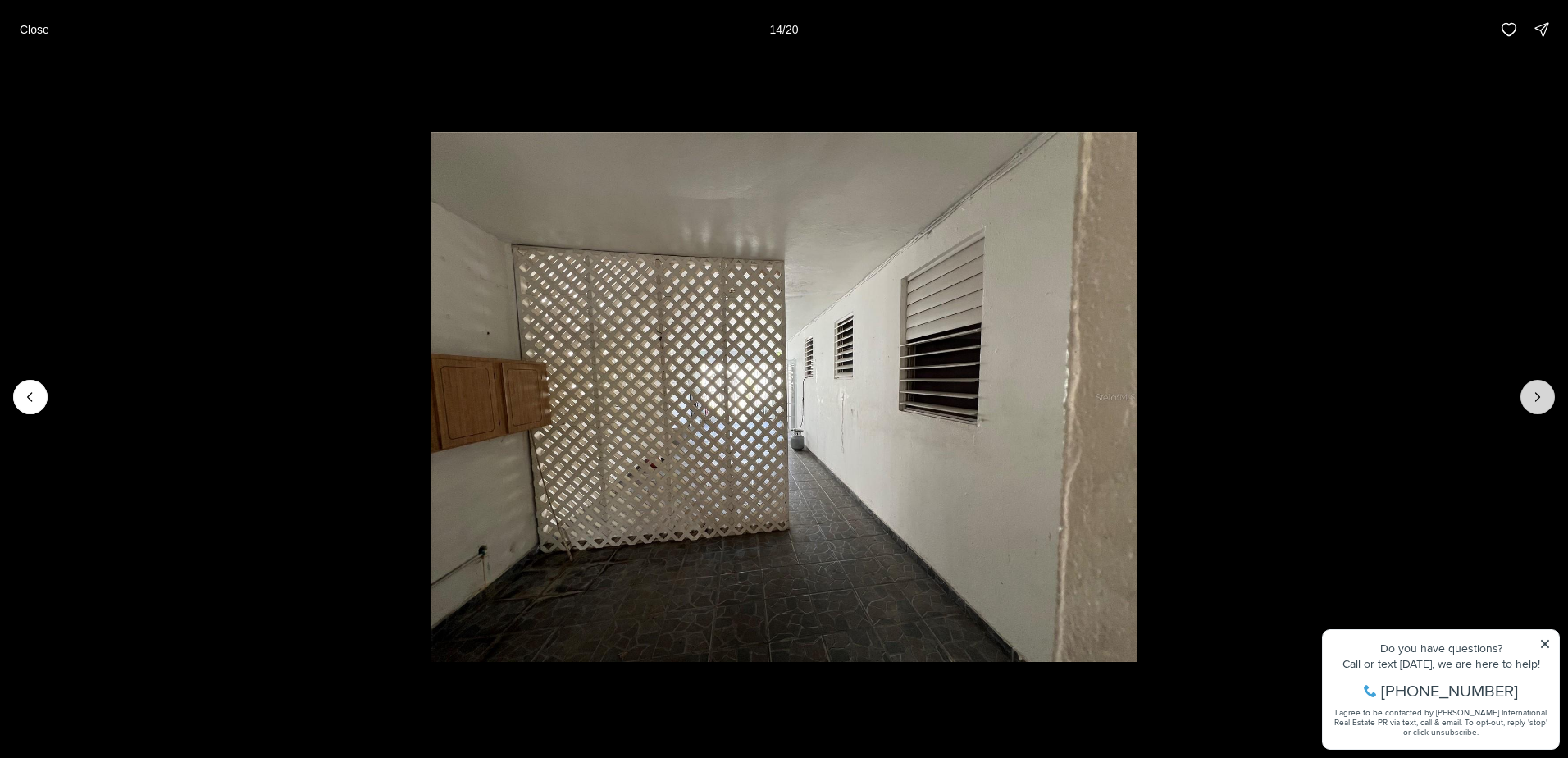
click at [1531, 396] on icon "Next slide" at bounding box center [1537, 397] width 16 height 16
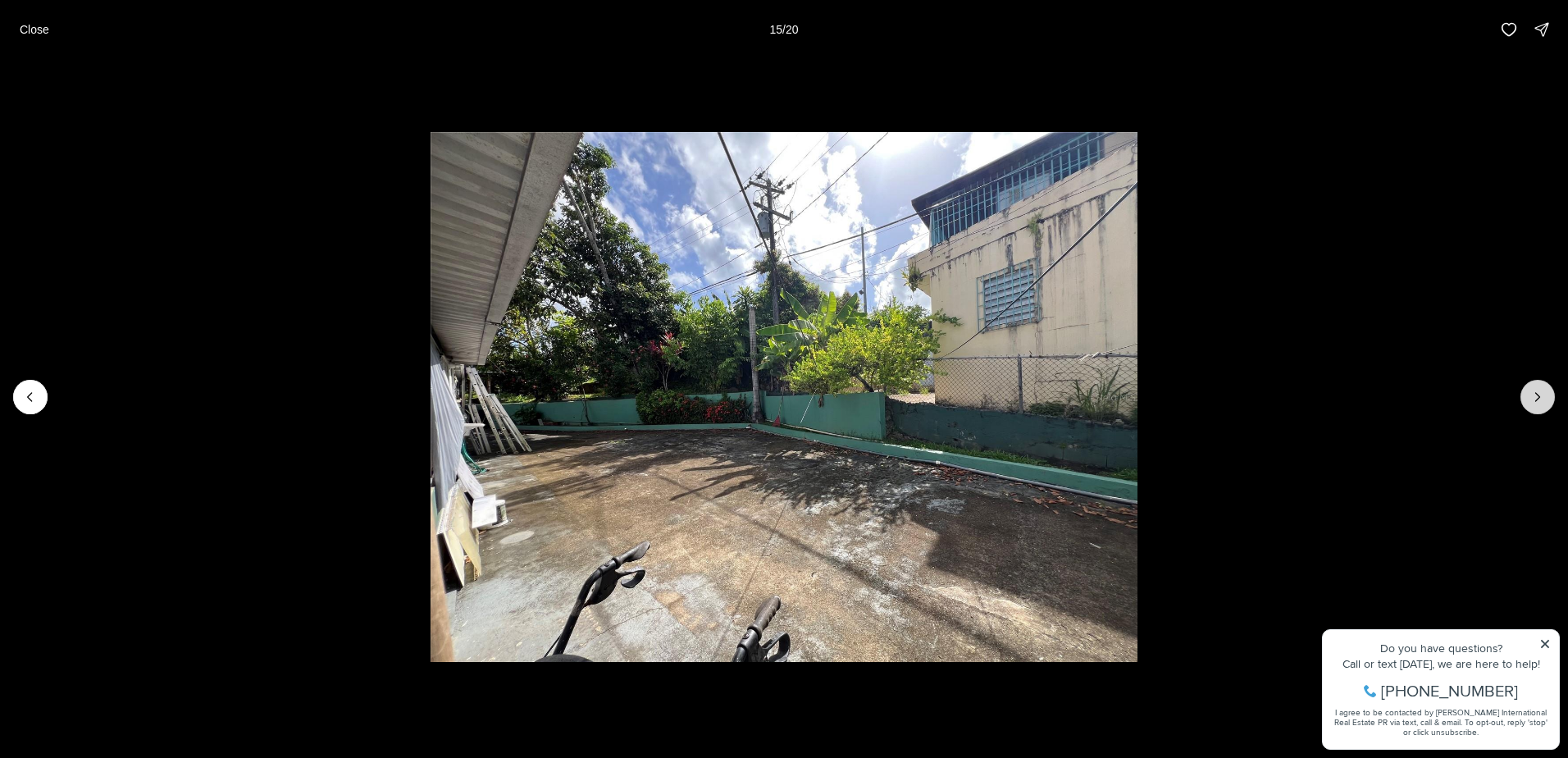
click at [1531, 397] on icon "Next slide" at bounding box center [1537, 397] width 16 height 16
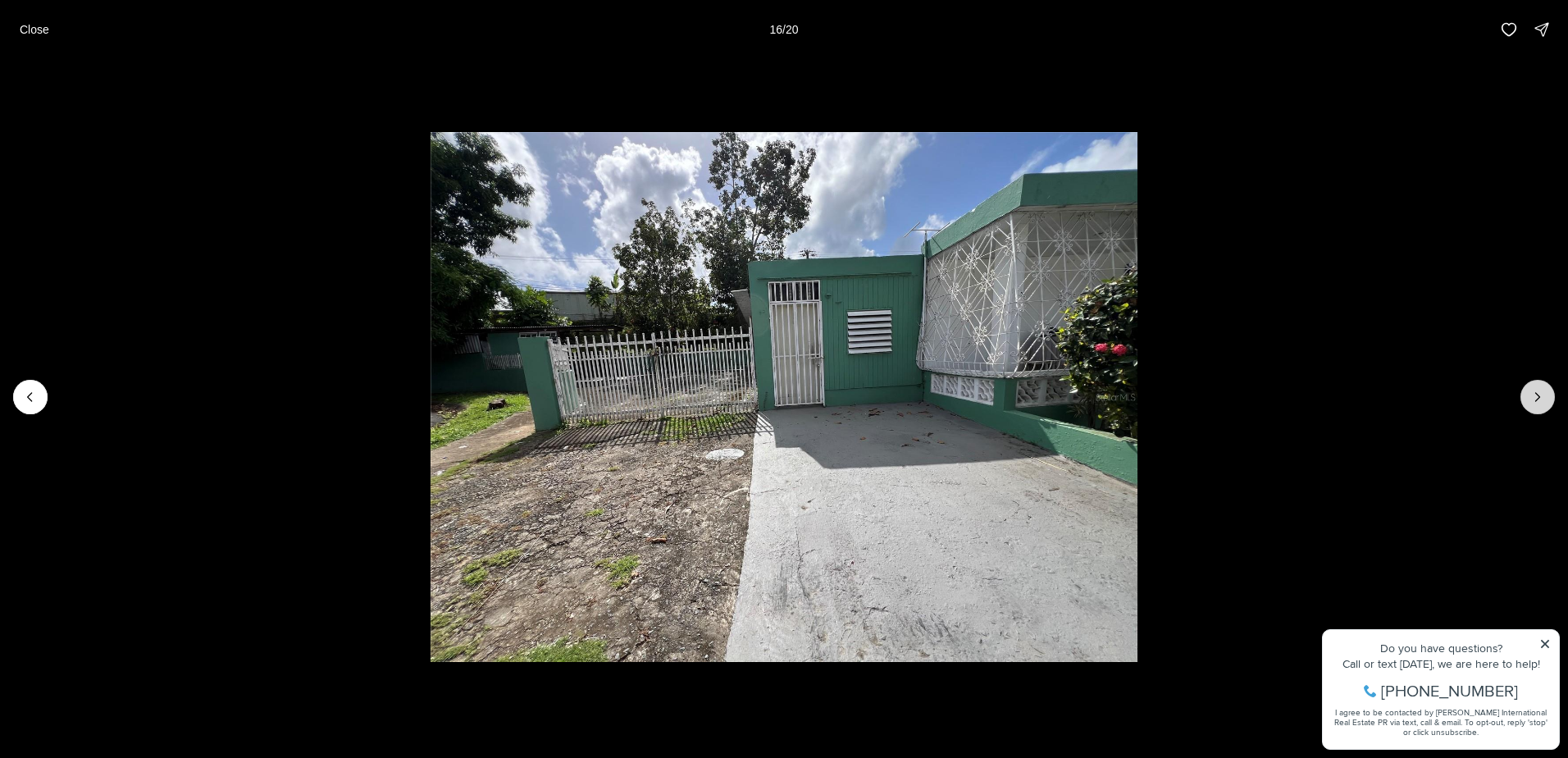
click at [1531, 397] on icon "Next slide" at bounding box center [1537, 397] width 16 height 16
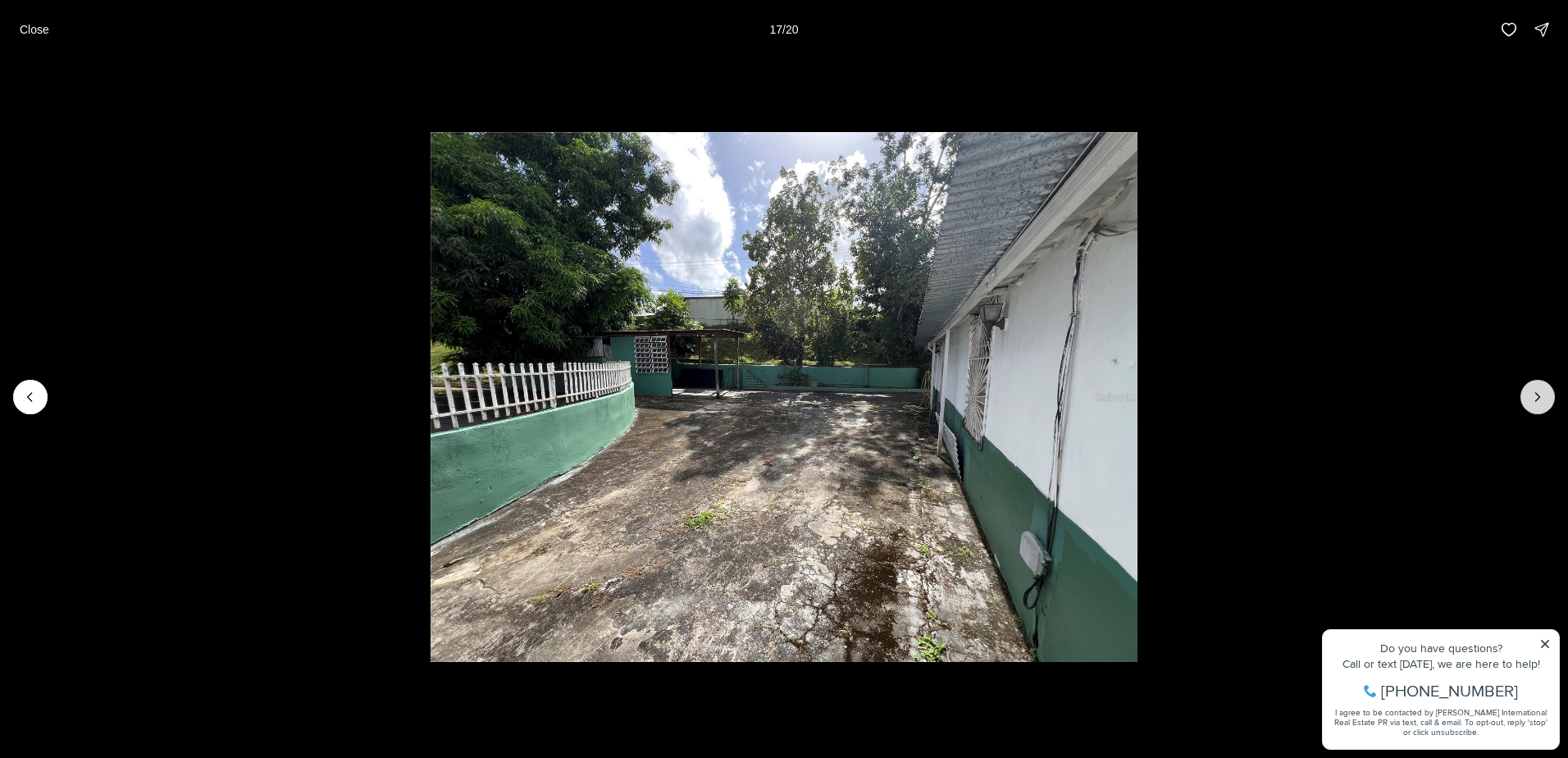
click at [1531, 397] on icon "Next slide" at bounding box center [1537, 397] width 16 height 16
